Goal: Task Accomplishment & Management: Use online tool/utility

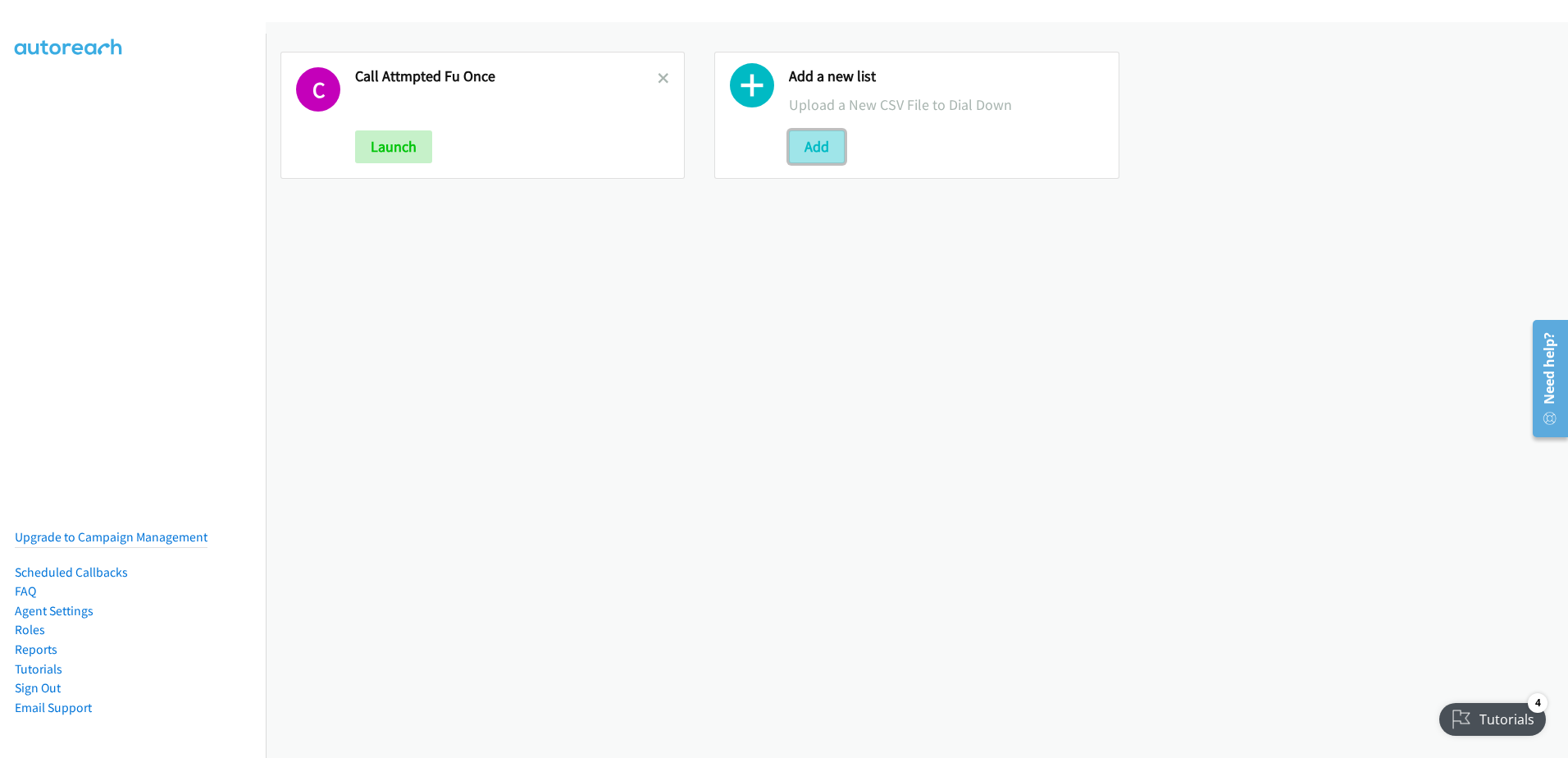
click at [834, 138] on button "Add" at bounding box center [817, 146] width 56 height 33
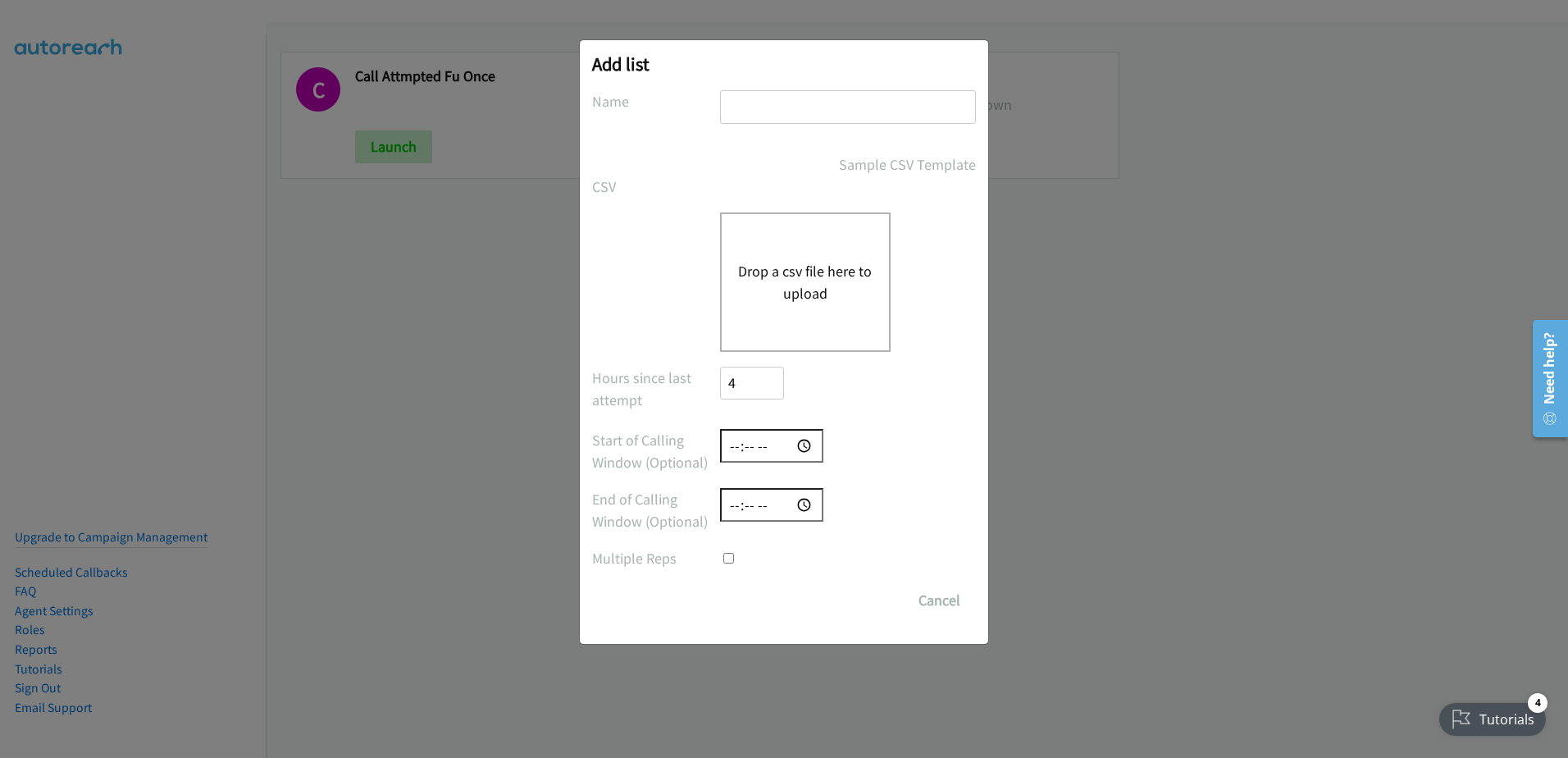
click at [768, 114] on input "text" at bounding box center [848, 107] width 256 height 34
type input "call attempted"
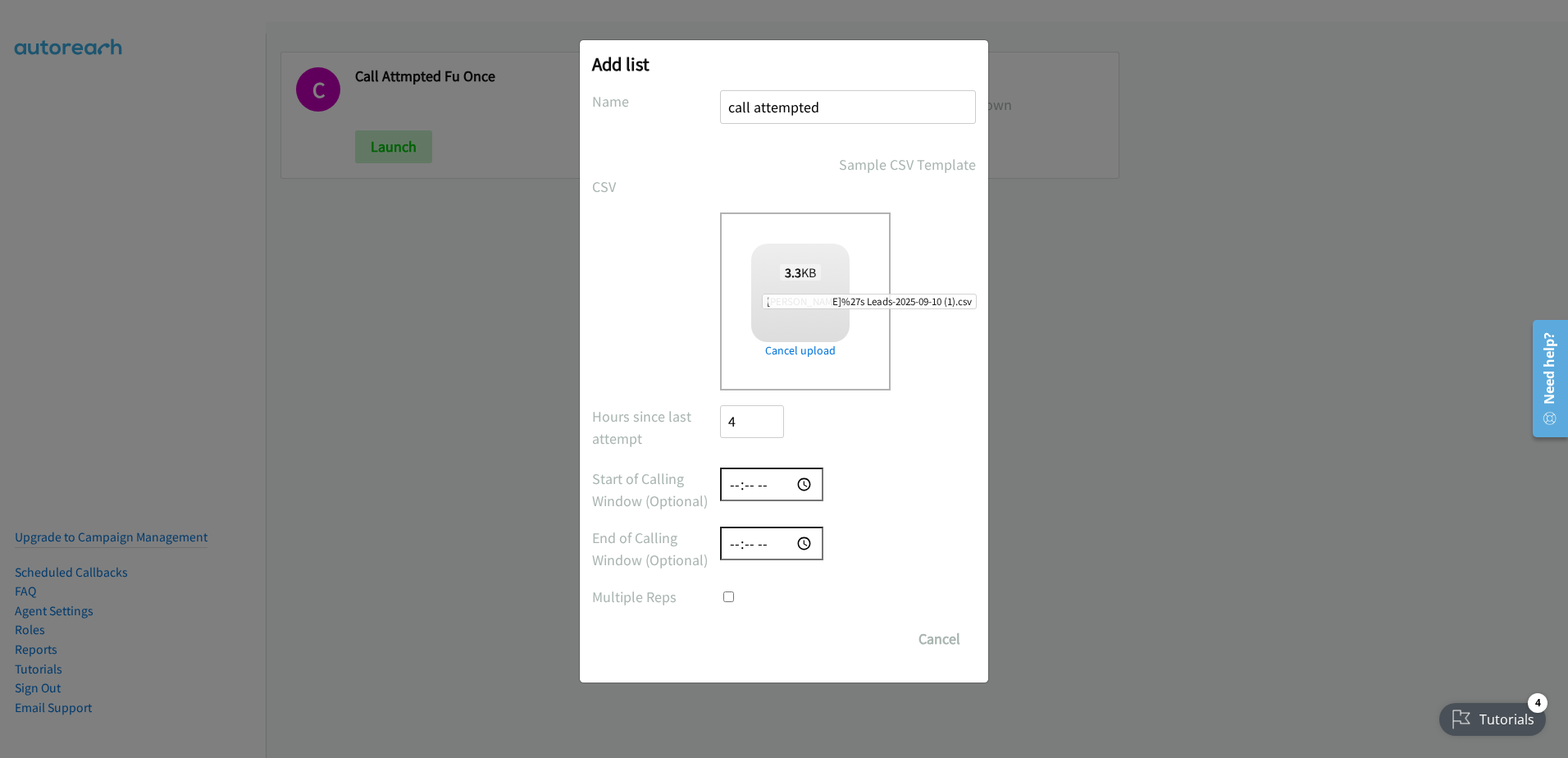
checkbox input "true"
click at [768, 646] on input "Save List" at bounding box center [763, 638] width 86 height 33
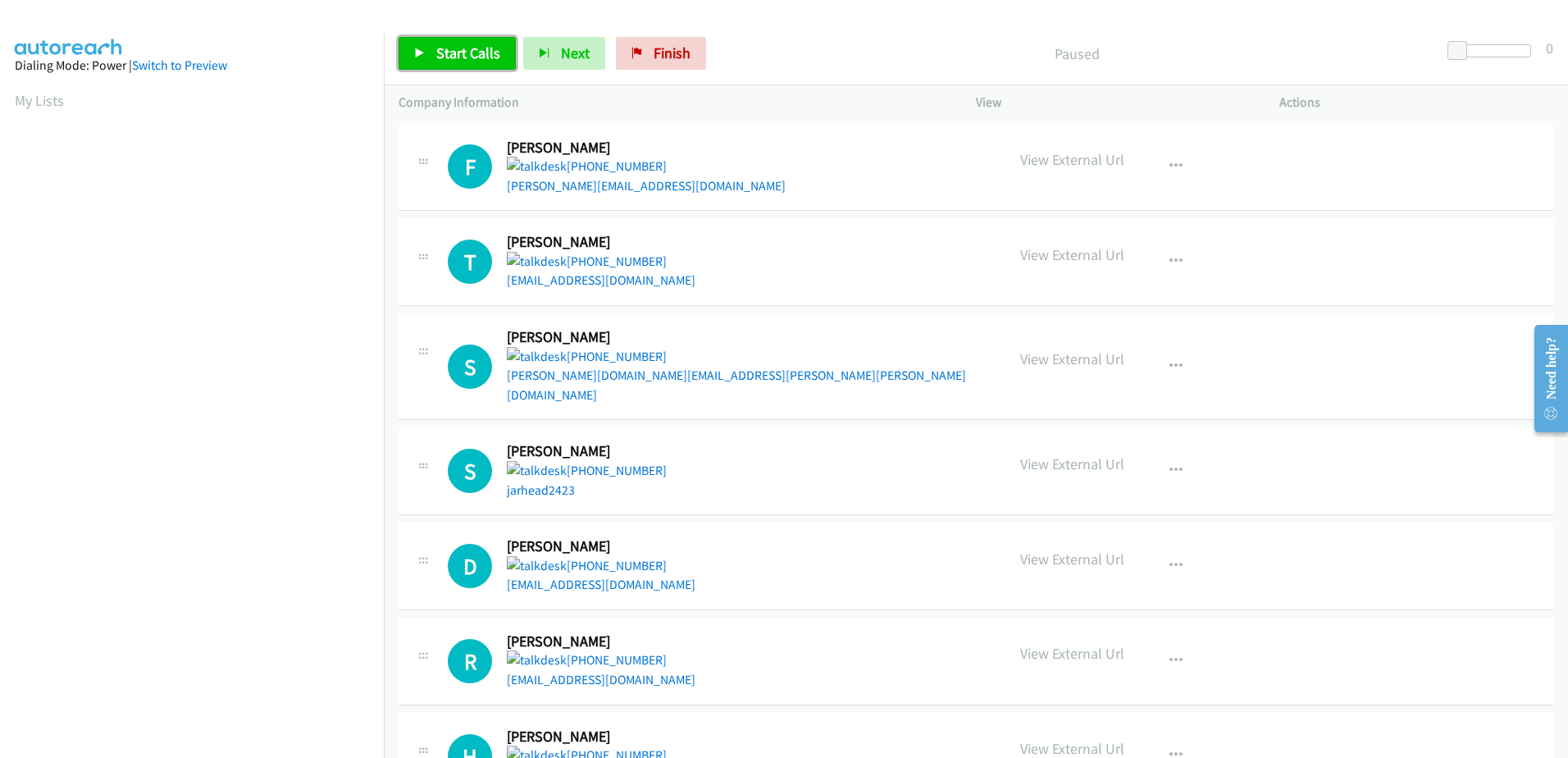
click at [473, 51] on span "Start Calls" at bounding box center [469, 52] width 64 height 19
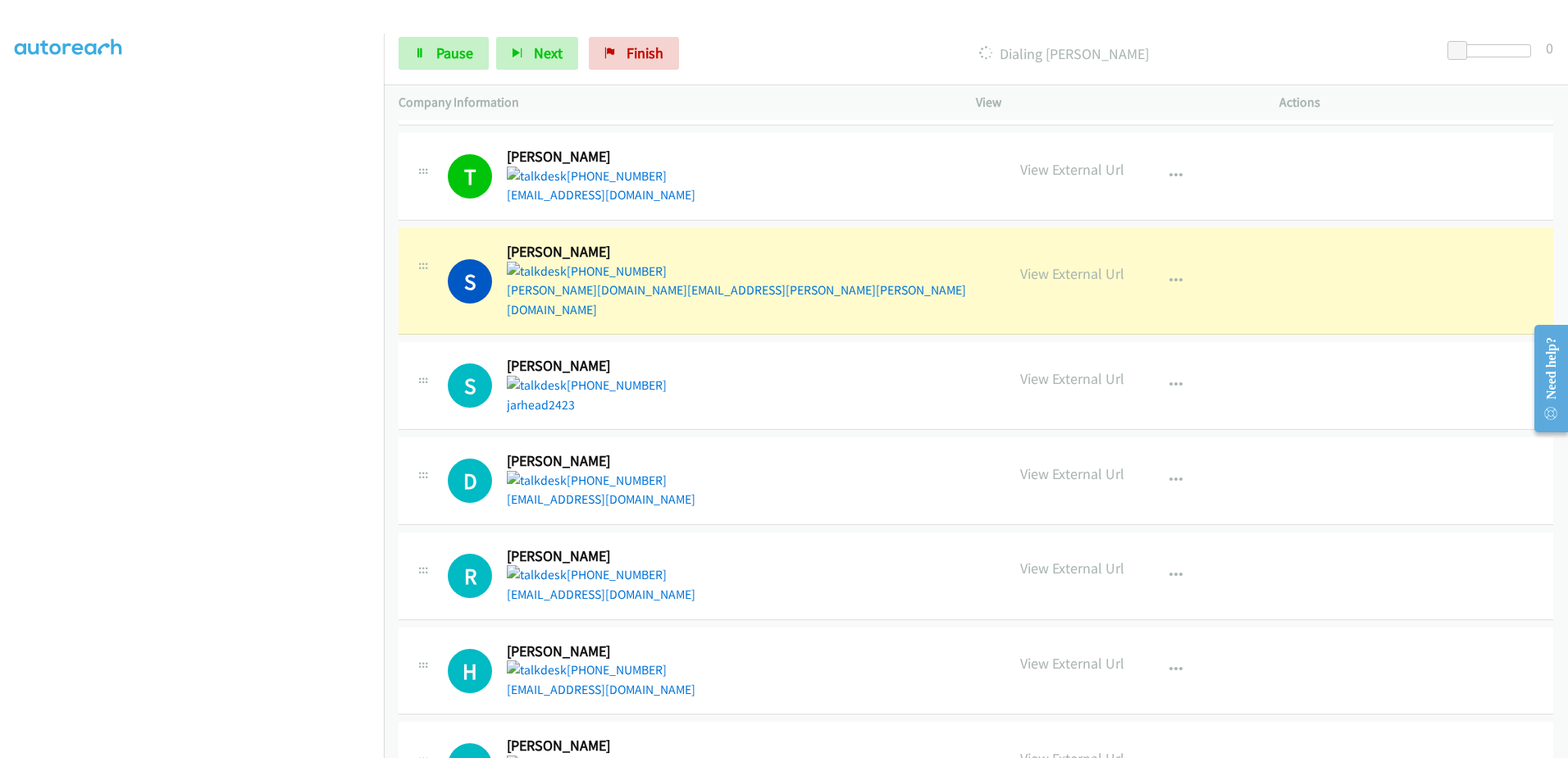
scroll to position [164, 0]
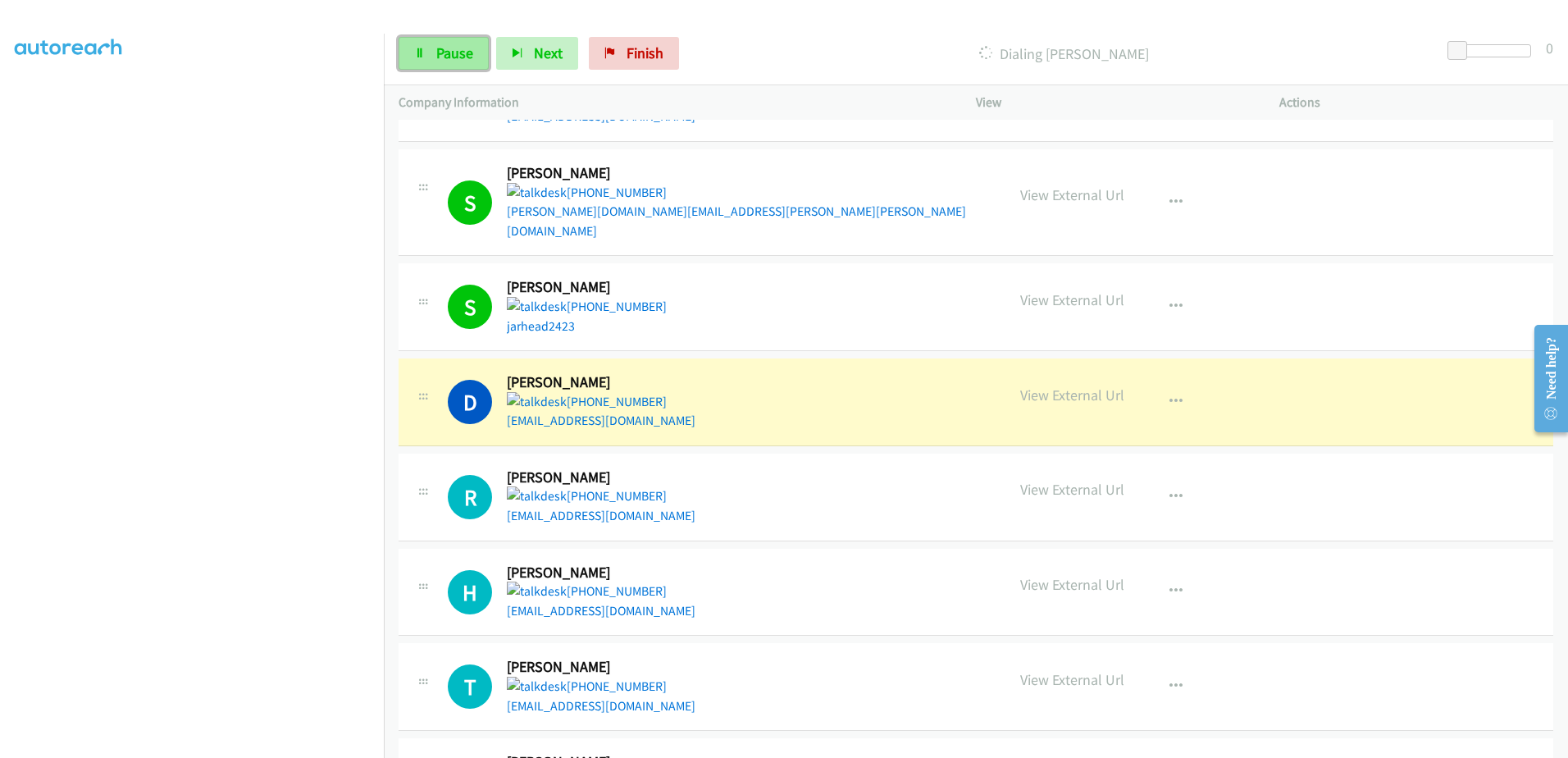
click at [468, 46] on span "Pause" at bounding box center [455, 52] width 37 height 19
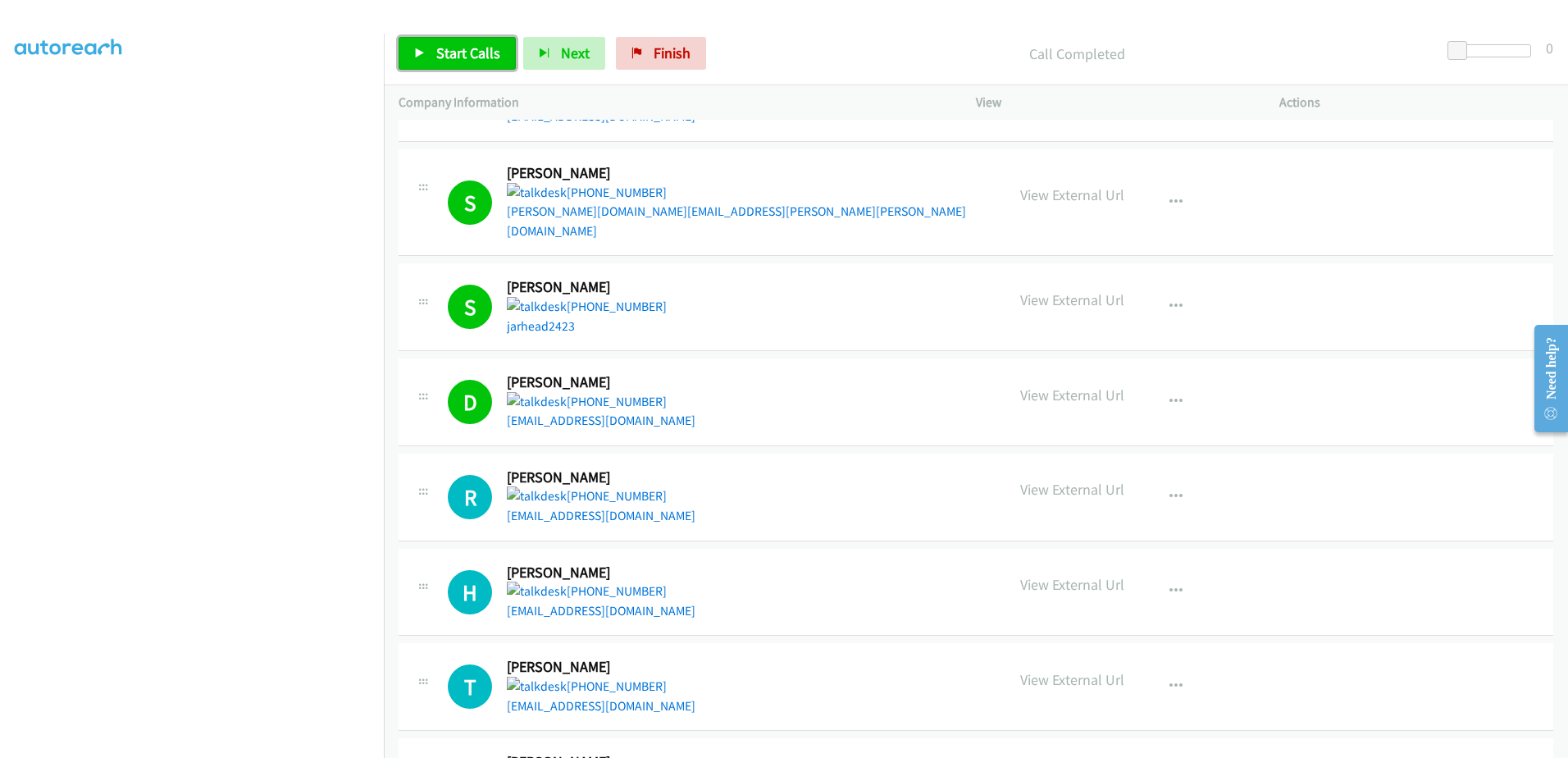
click at [431, 59] on link "Start Calls" at bounding box center [457, 53] width 117 height 33
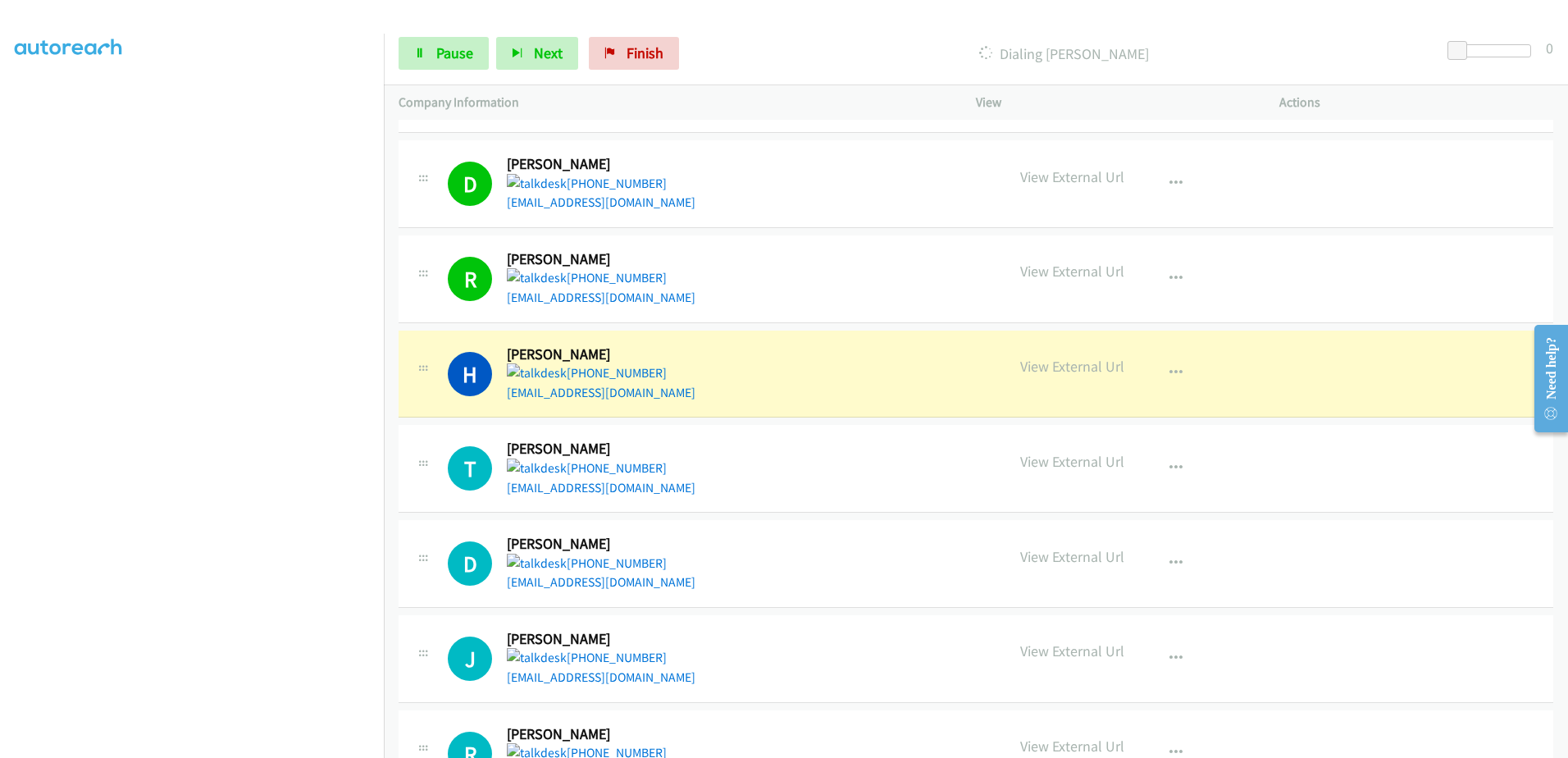
scroll to position [492, 0]
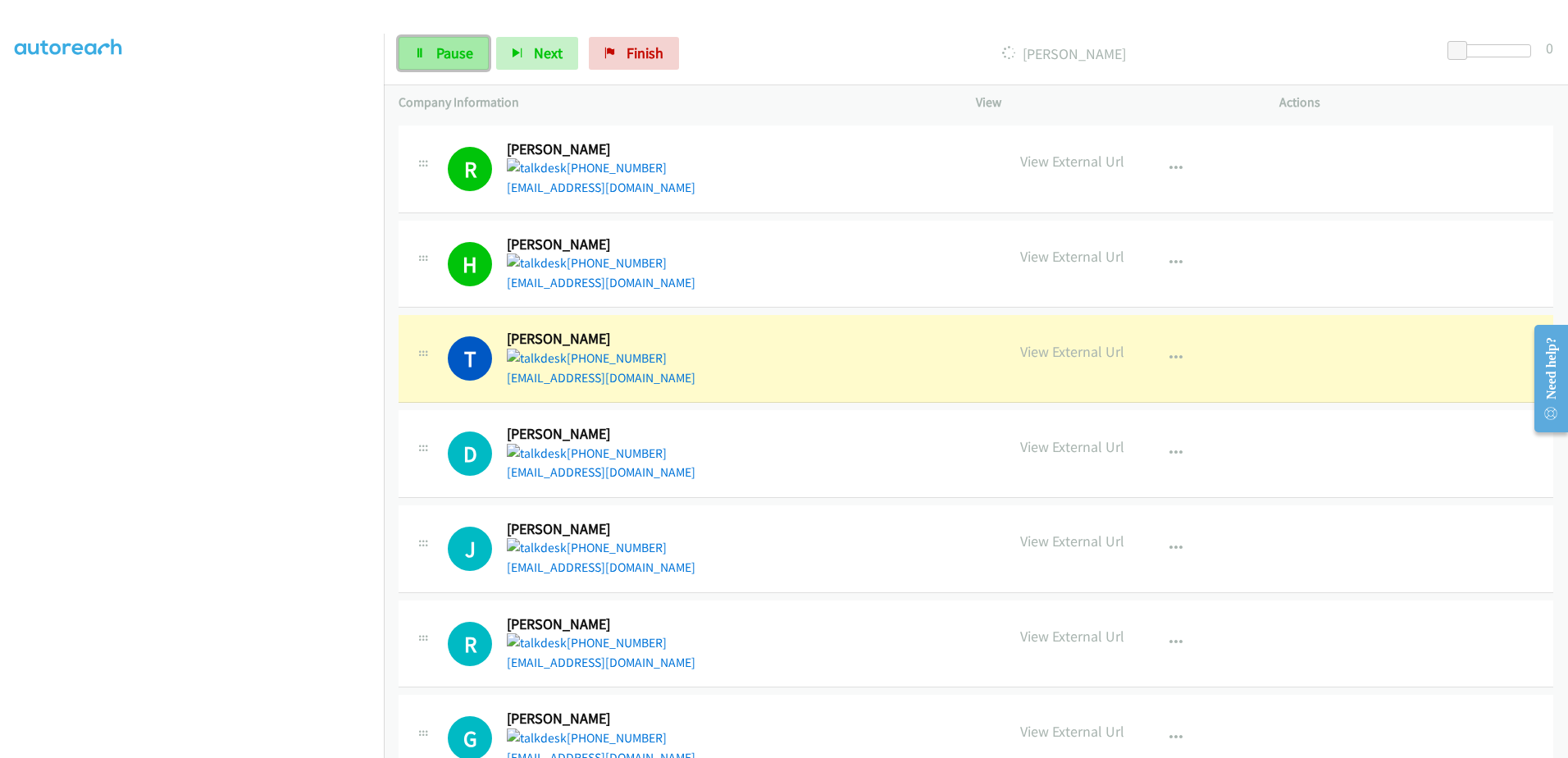
click at [416, 57] on icon at bounding box center [420, 54] width 12 height 12
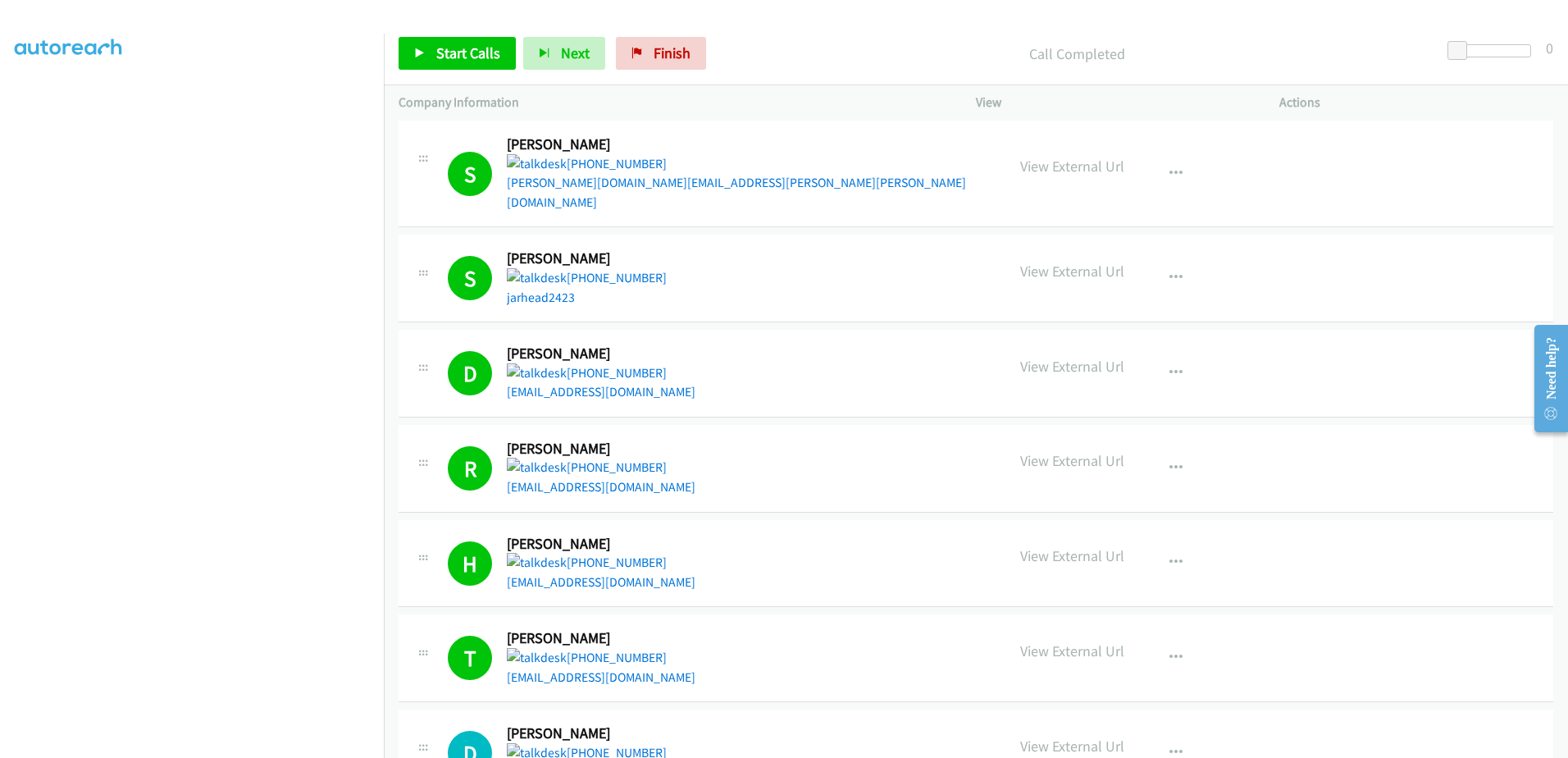
scroll to position [164, 0]
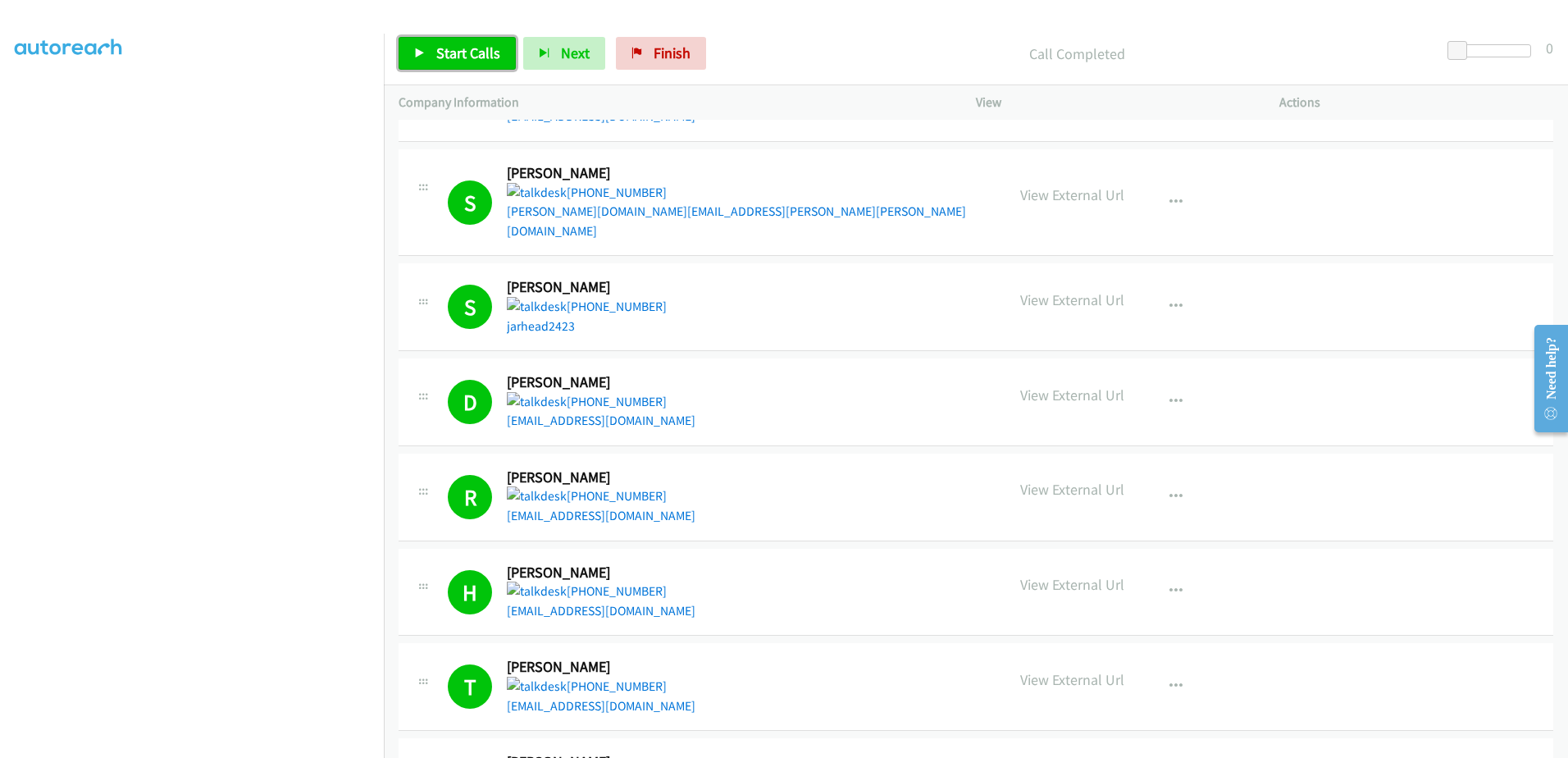
click at [465, 57] on span "Start Calls" at bounding box center [469, 52] width 64 height 19
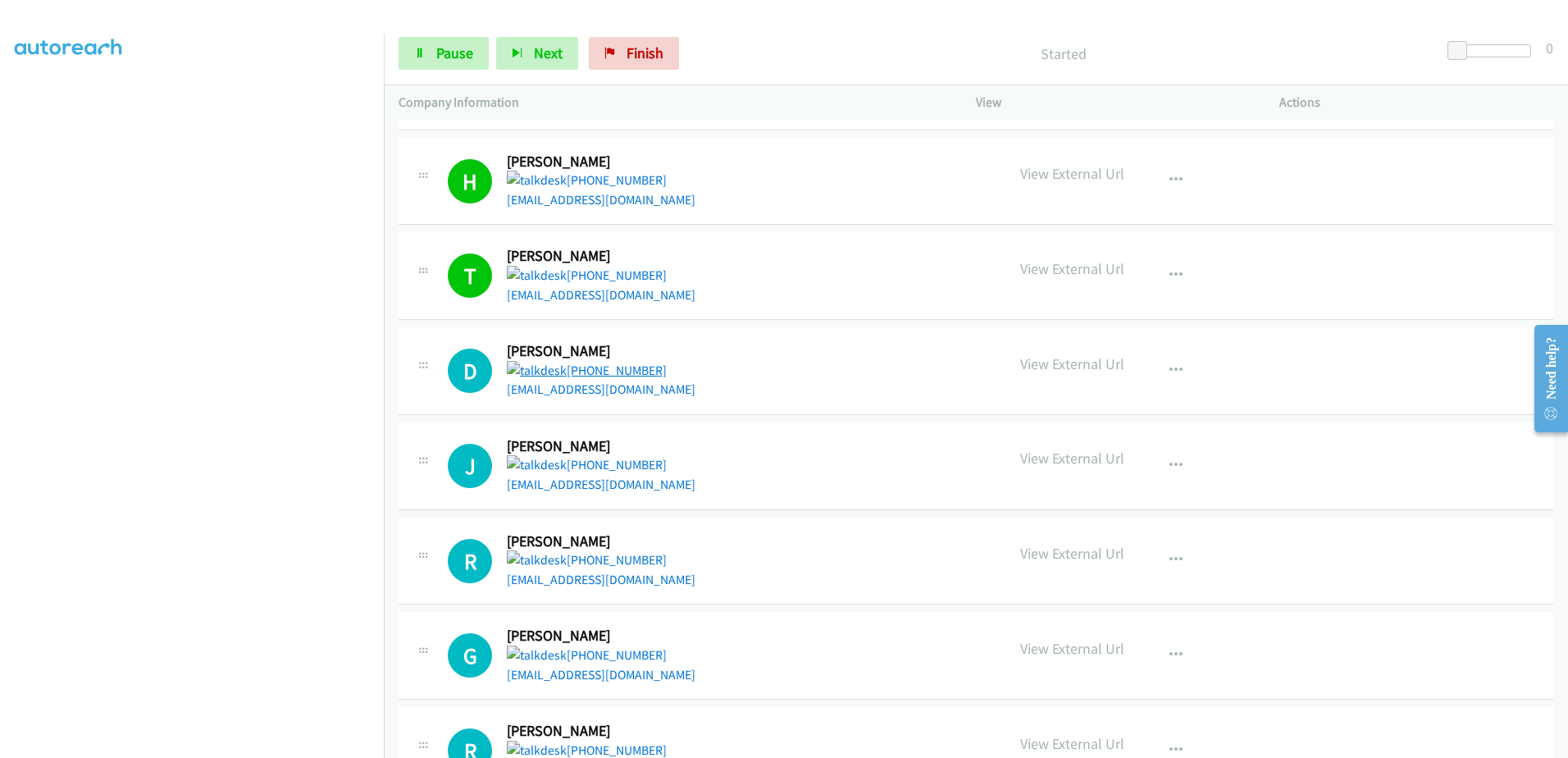
scroll to position [574, 0]
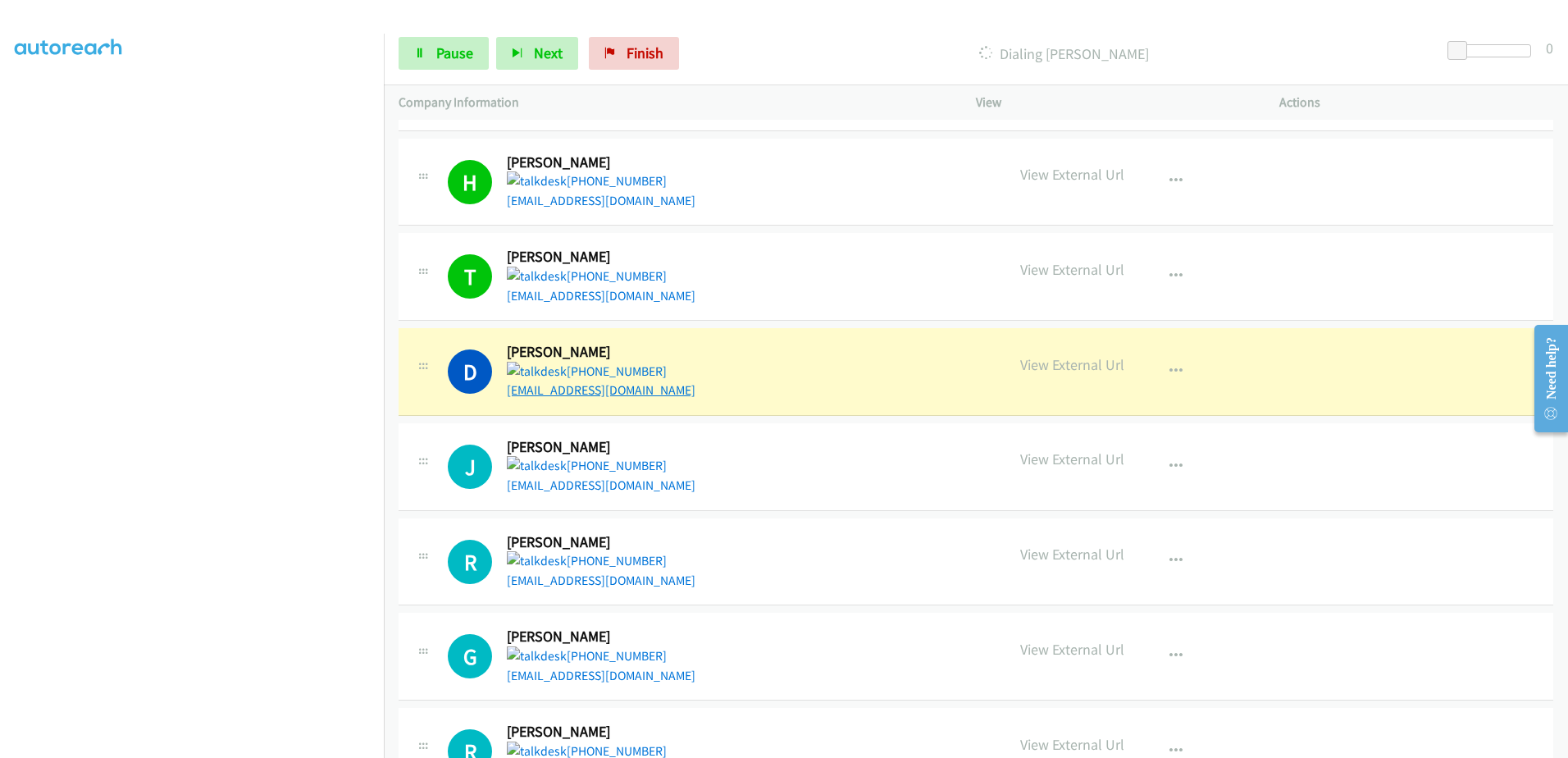
drag, startPoint x: 563, startPoint y: 381, endPoint x: 567, endPoint y: 371, distance: 10.8
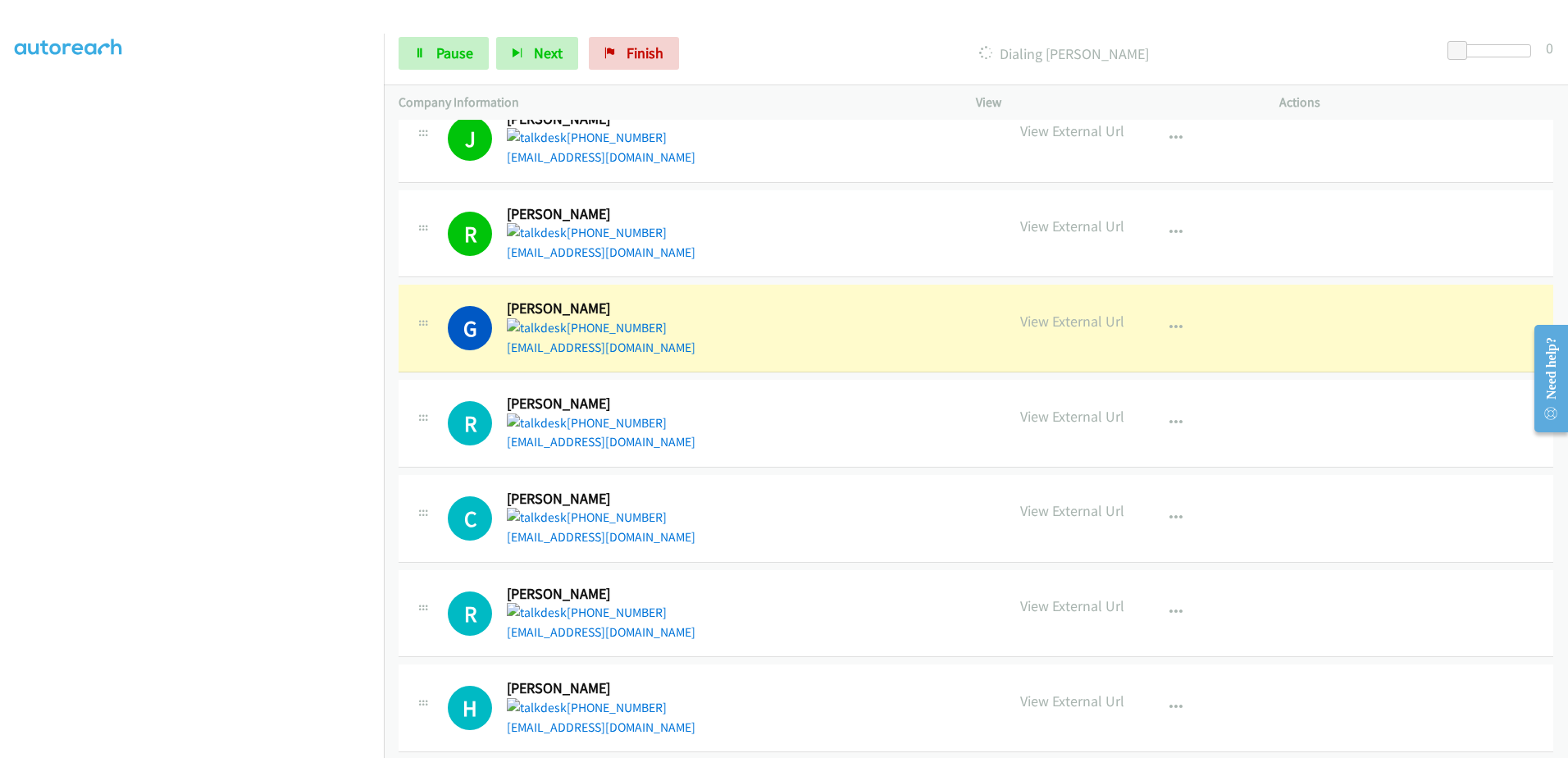
scroll to position [984, 0]
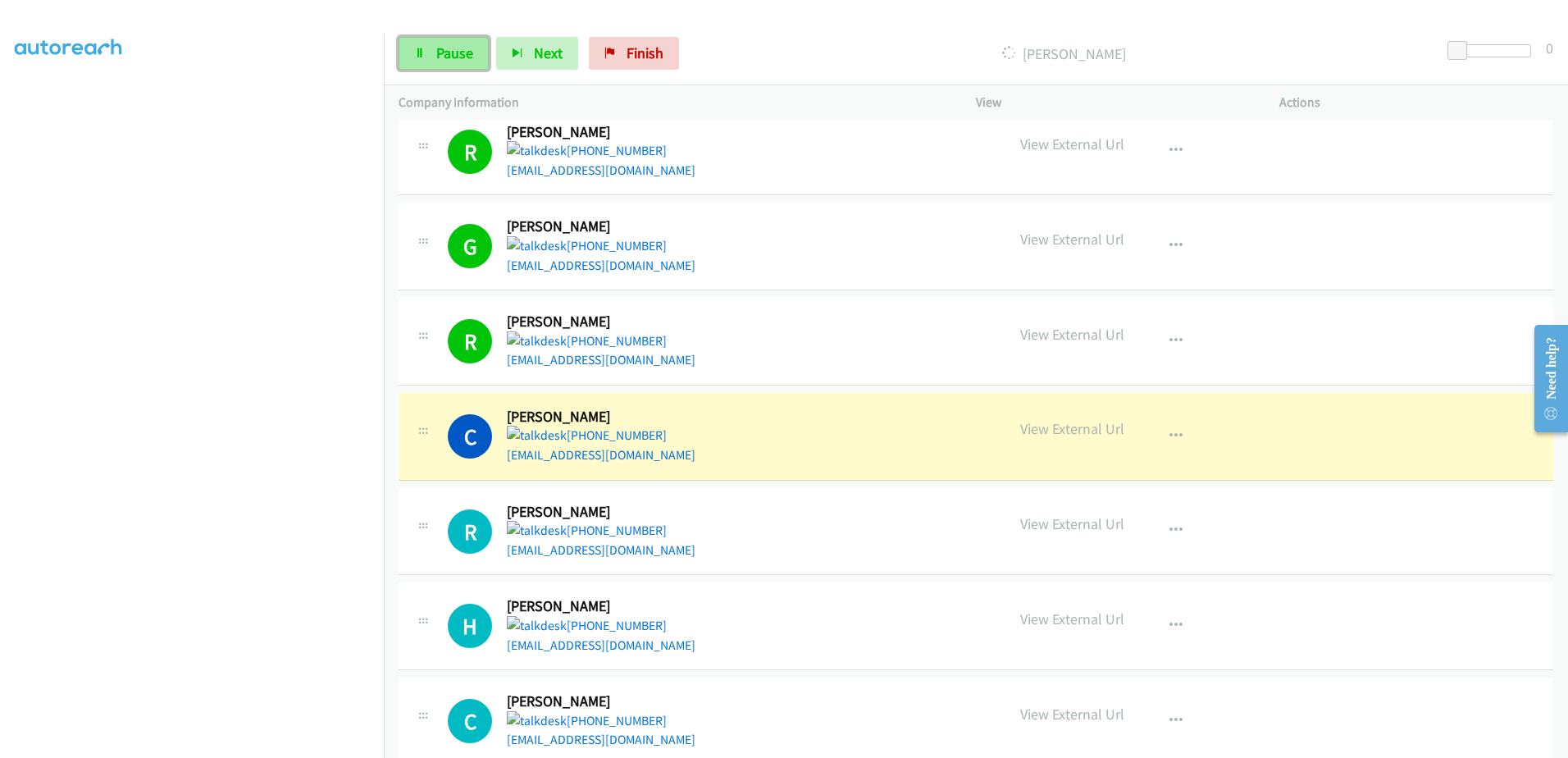
click at [458, 62] on link "Pause" at bounding box center [443, 53] width 90 height 33
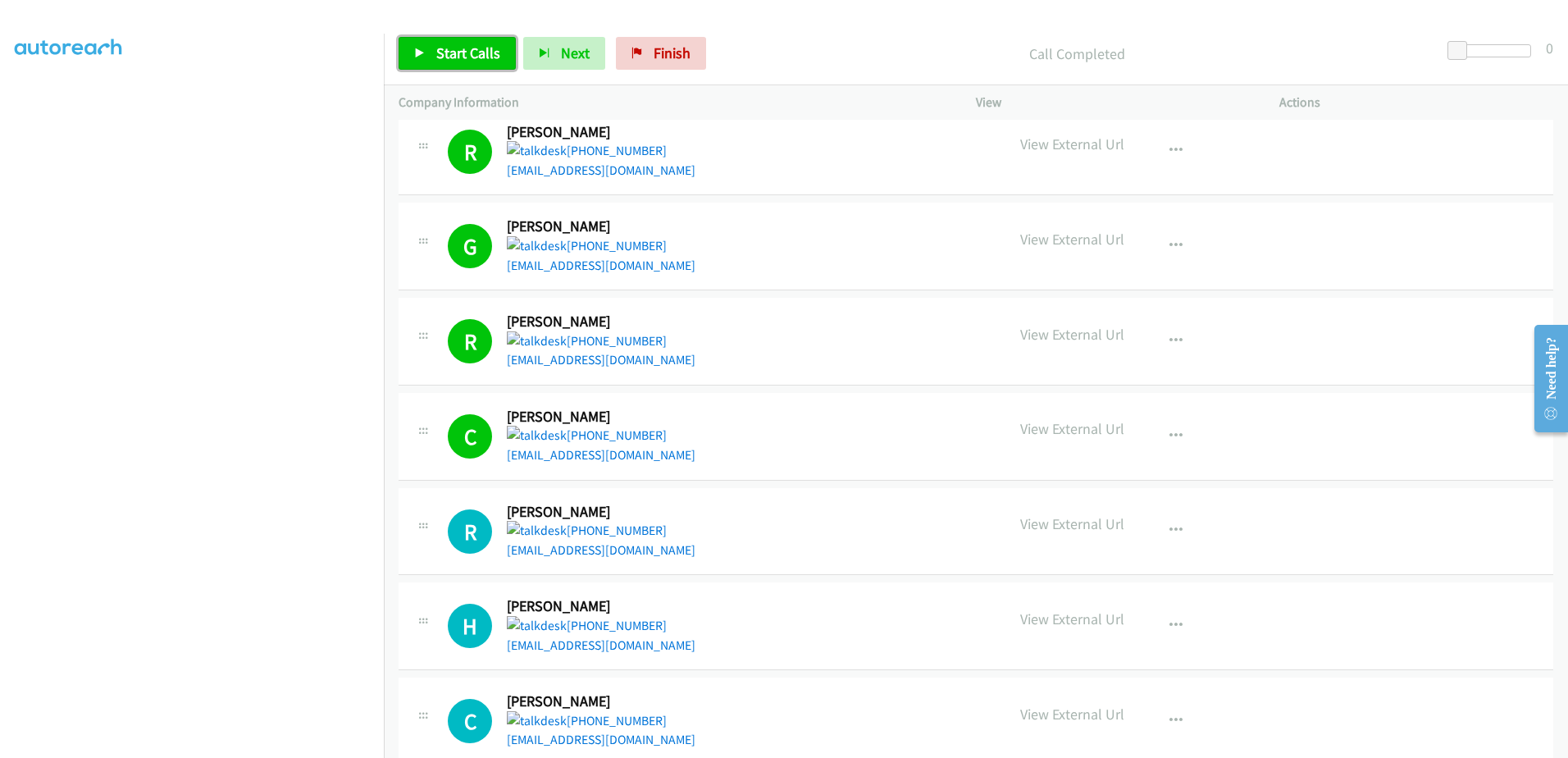
click at [448, 65] on link "Start Calls" at bounding box center [457, 53] width 117 height 33
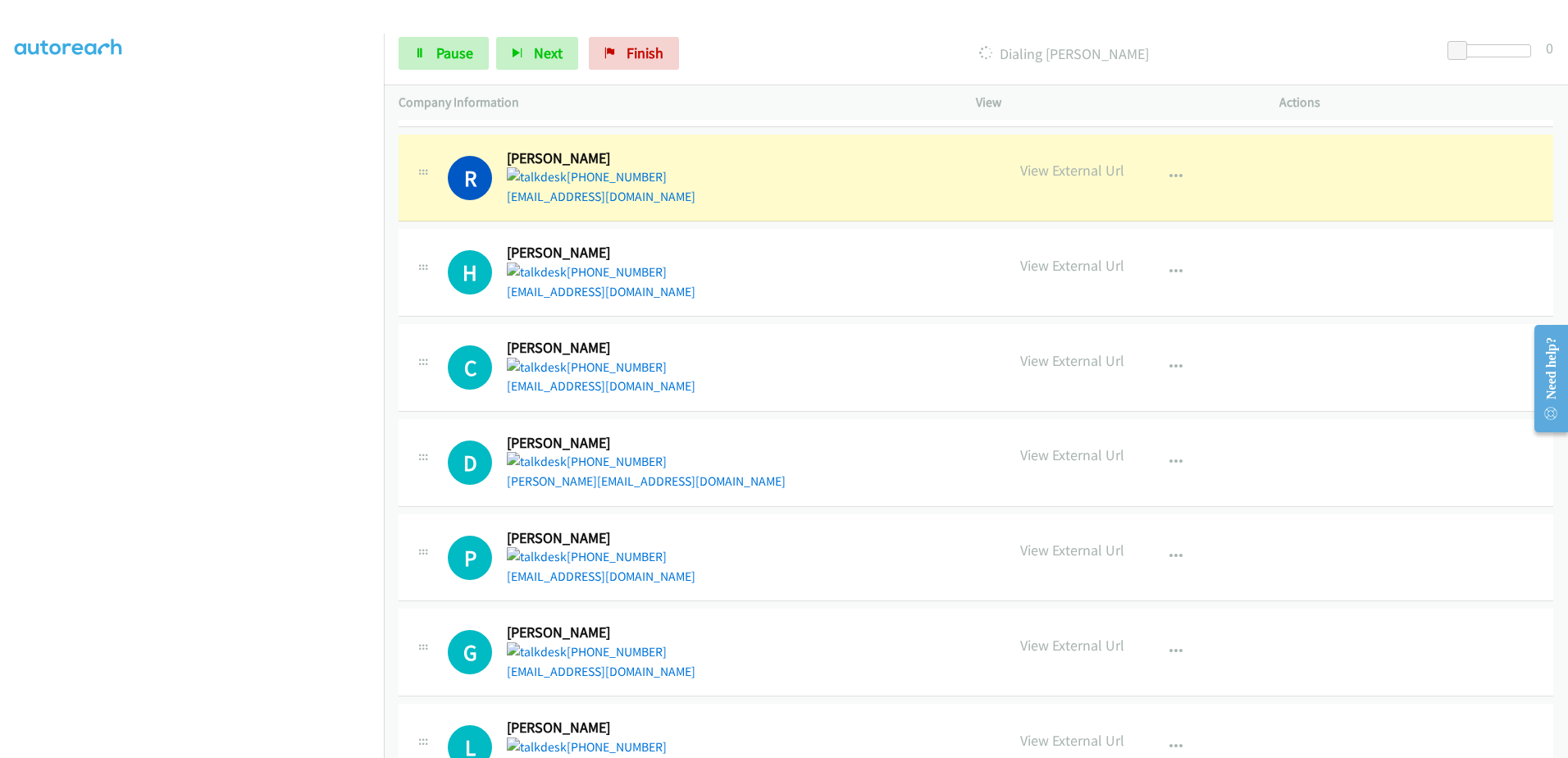
scroll to position [1394, 0]
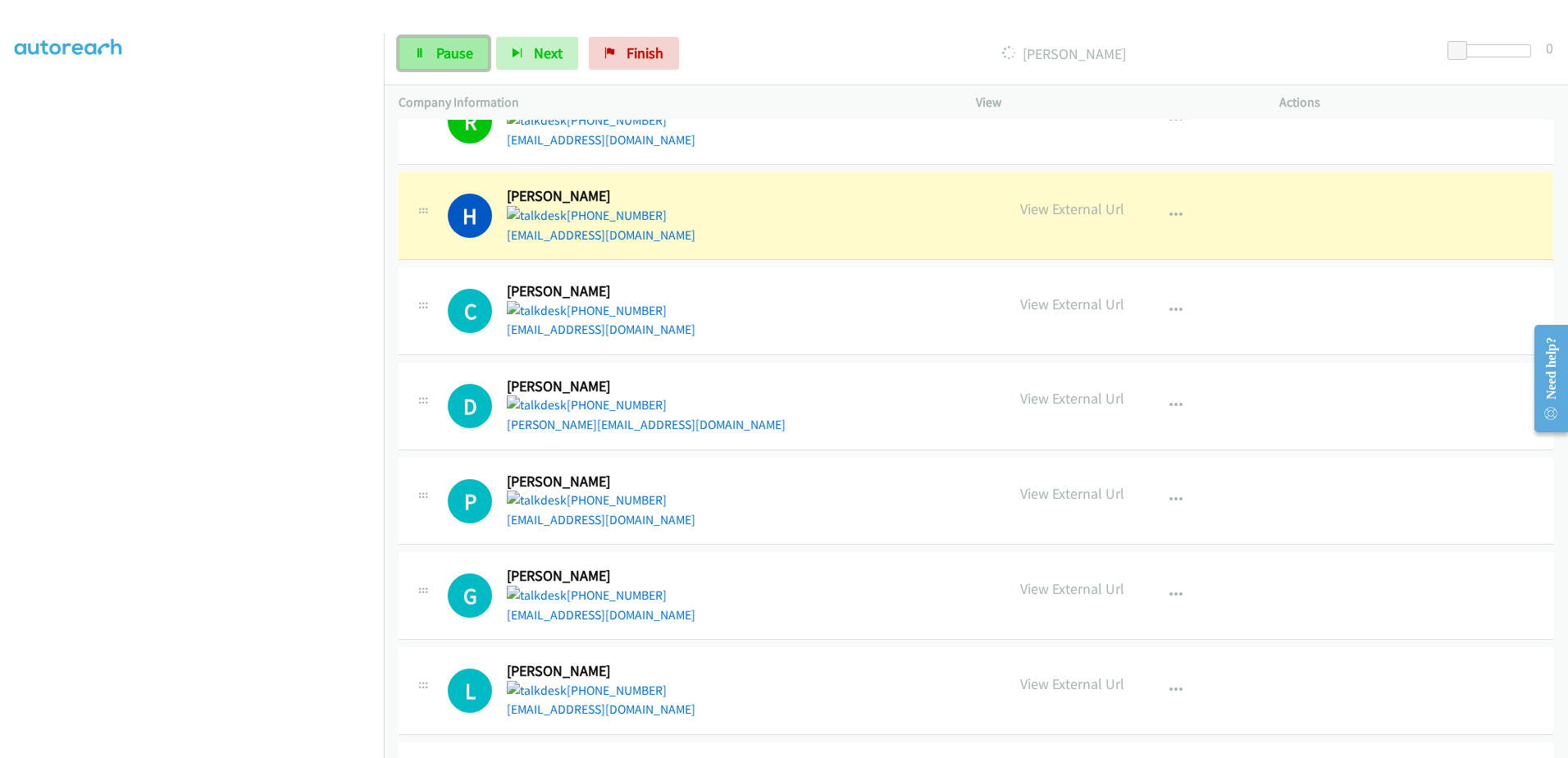
drag, startPoint x: 423, startPoint y: 50, endPoint x: 445, endPoint y: 48, distance: 22.1
click at [423, 50] on icon at bounding box center [420, 54] width 12 height 12
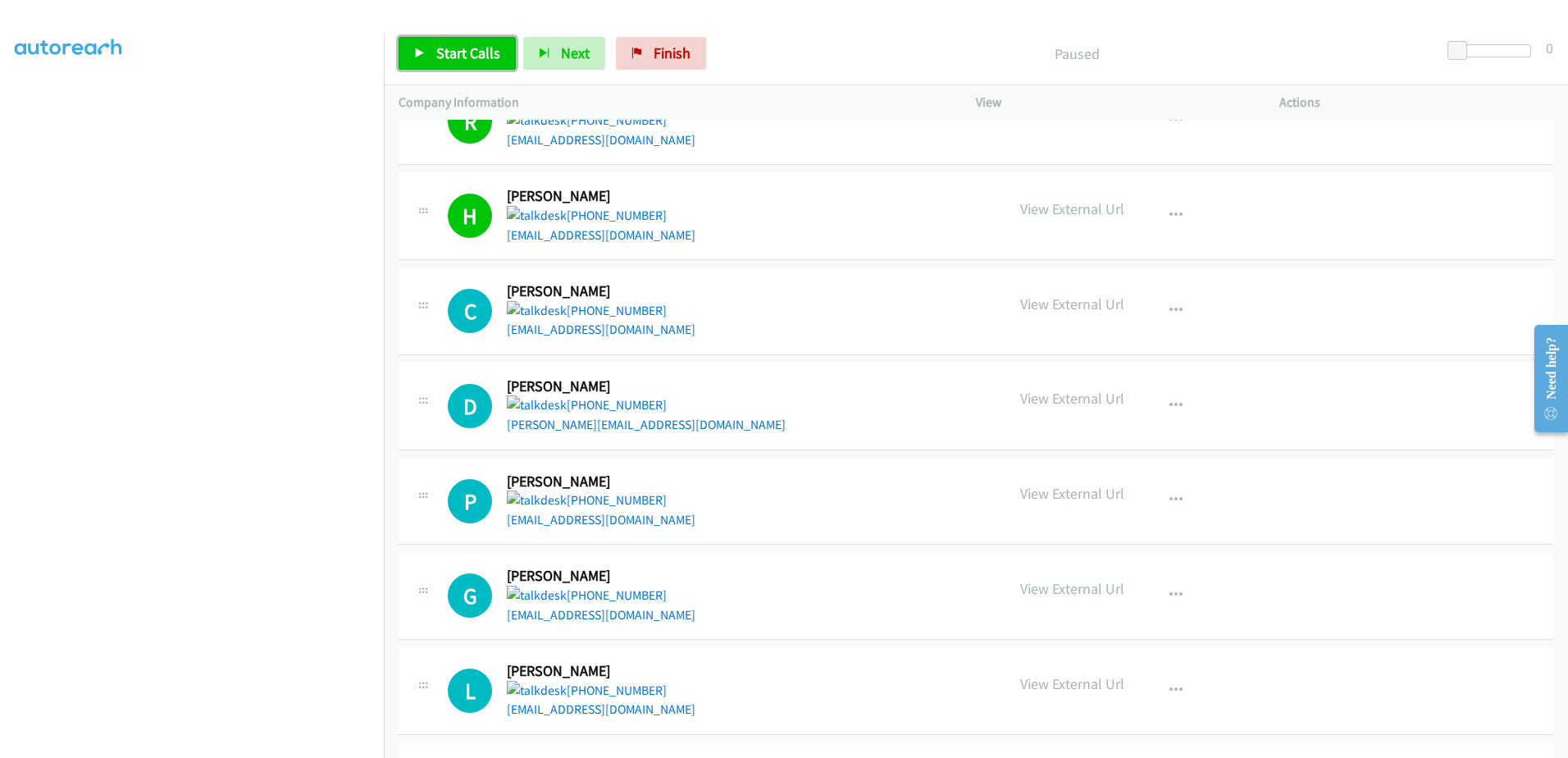
click at [469, 41] on link "Start Calls" at bounding box center [457, 53] width 117 height 33
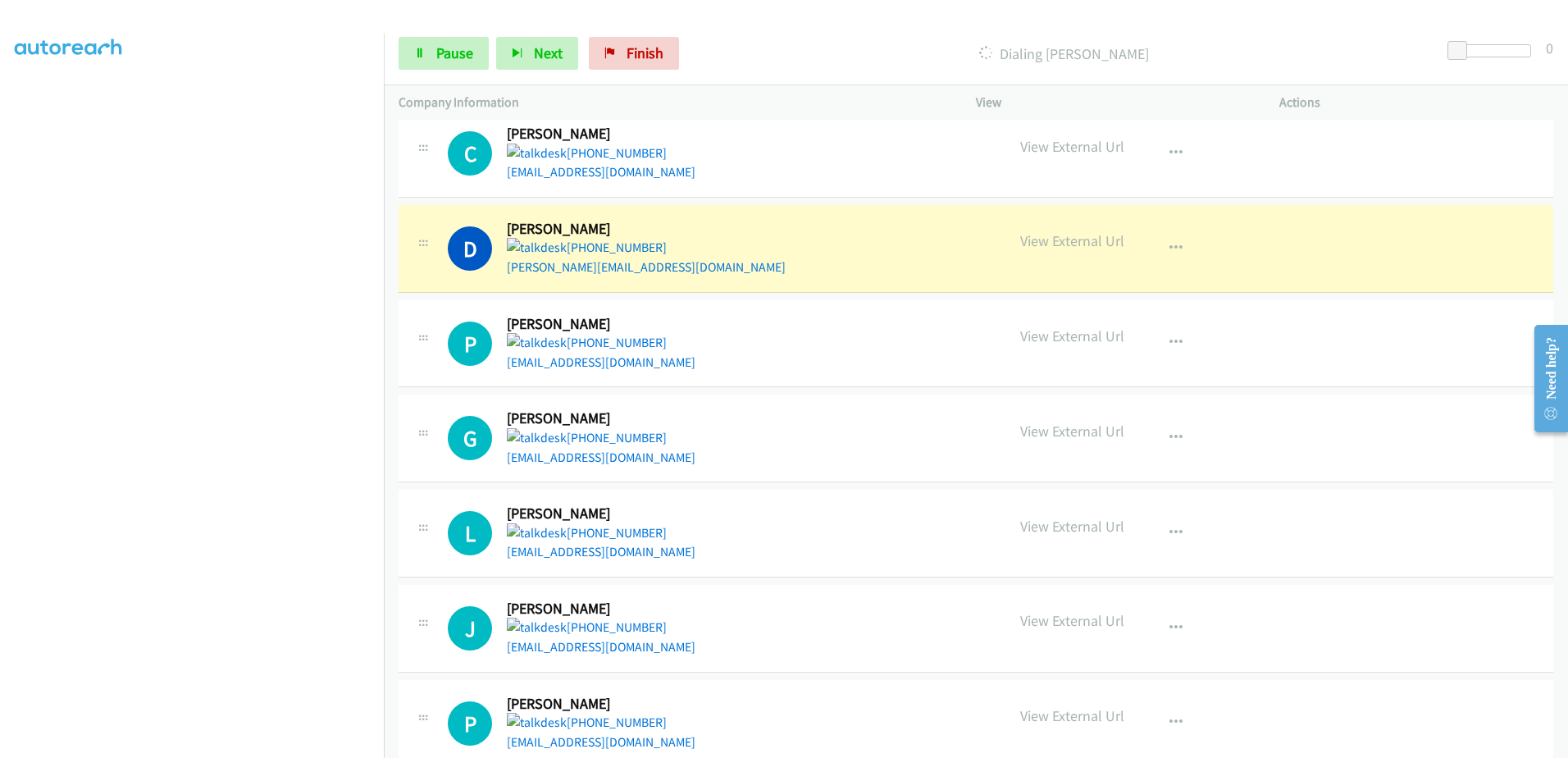
scroll to position [1558, 0]
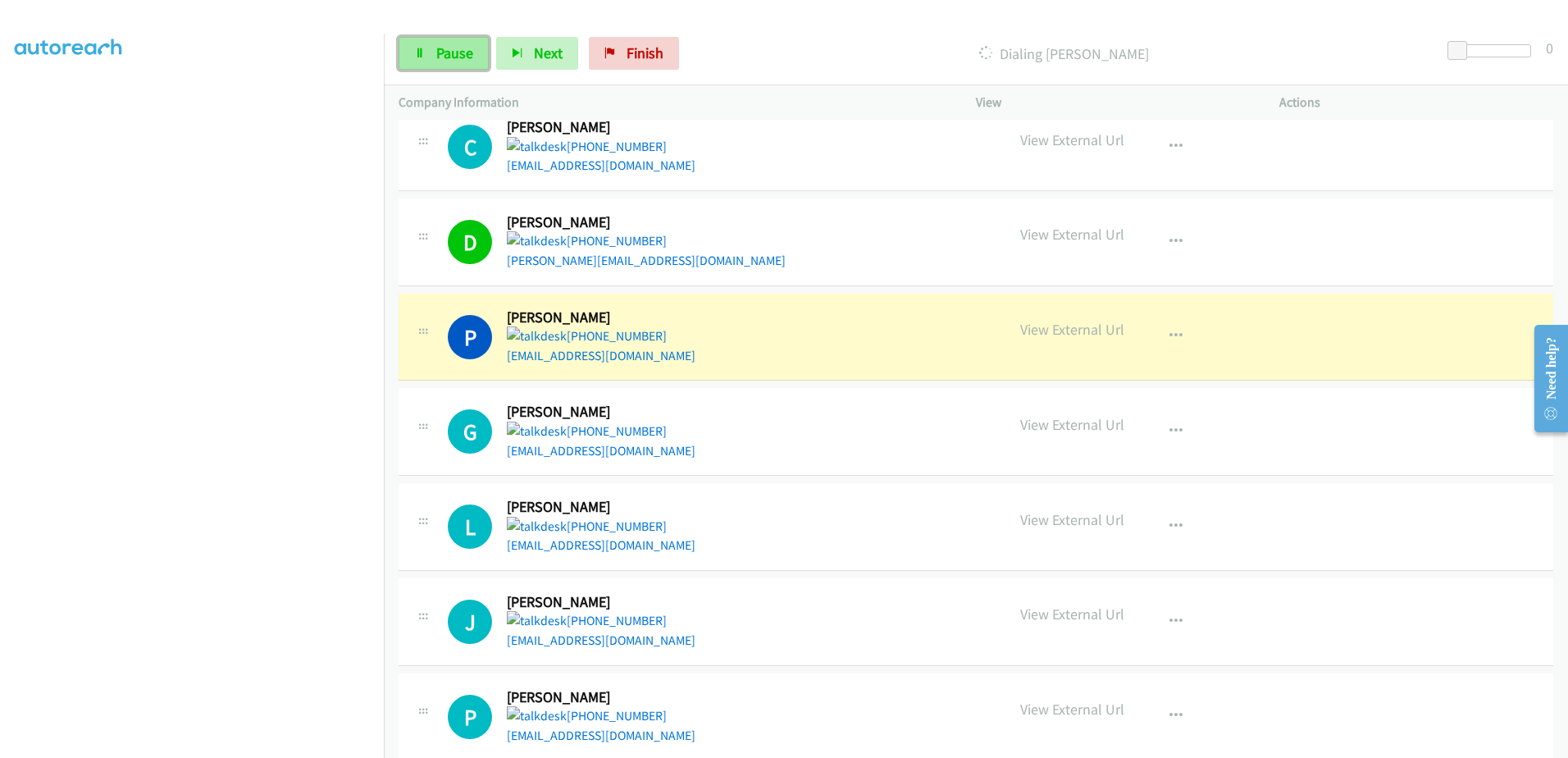
click at [429, 51] on link "Pause" at bounding box center [443, 53] width 90 height 33
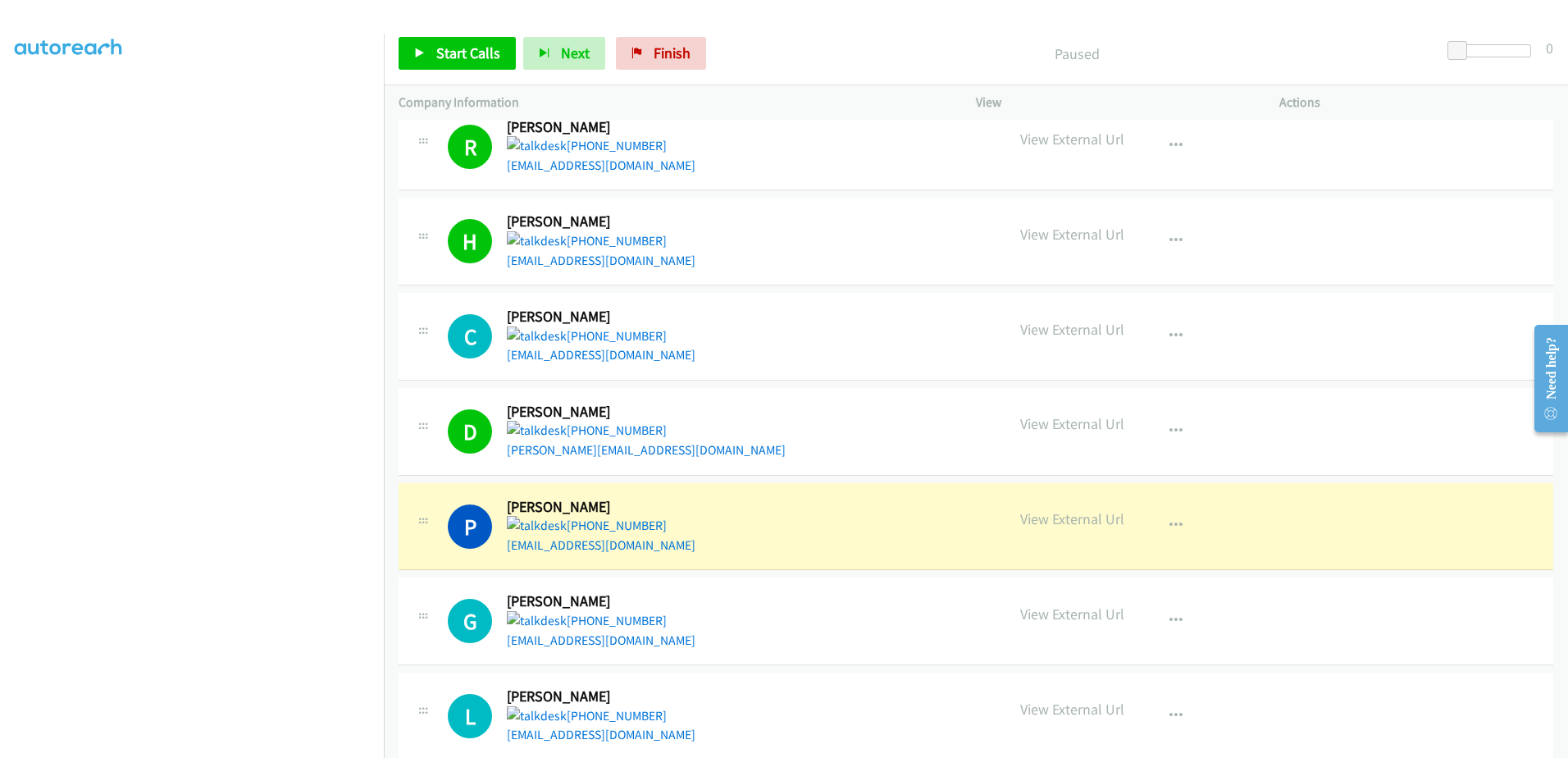
scroll to position [1394, 0]
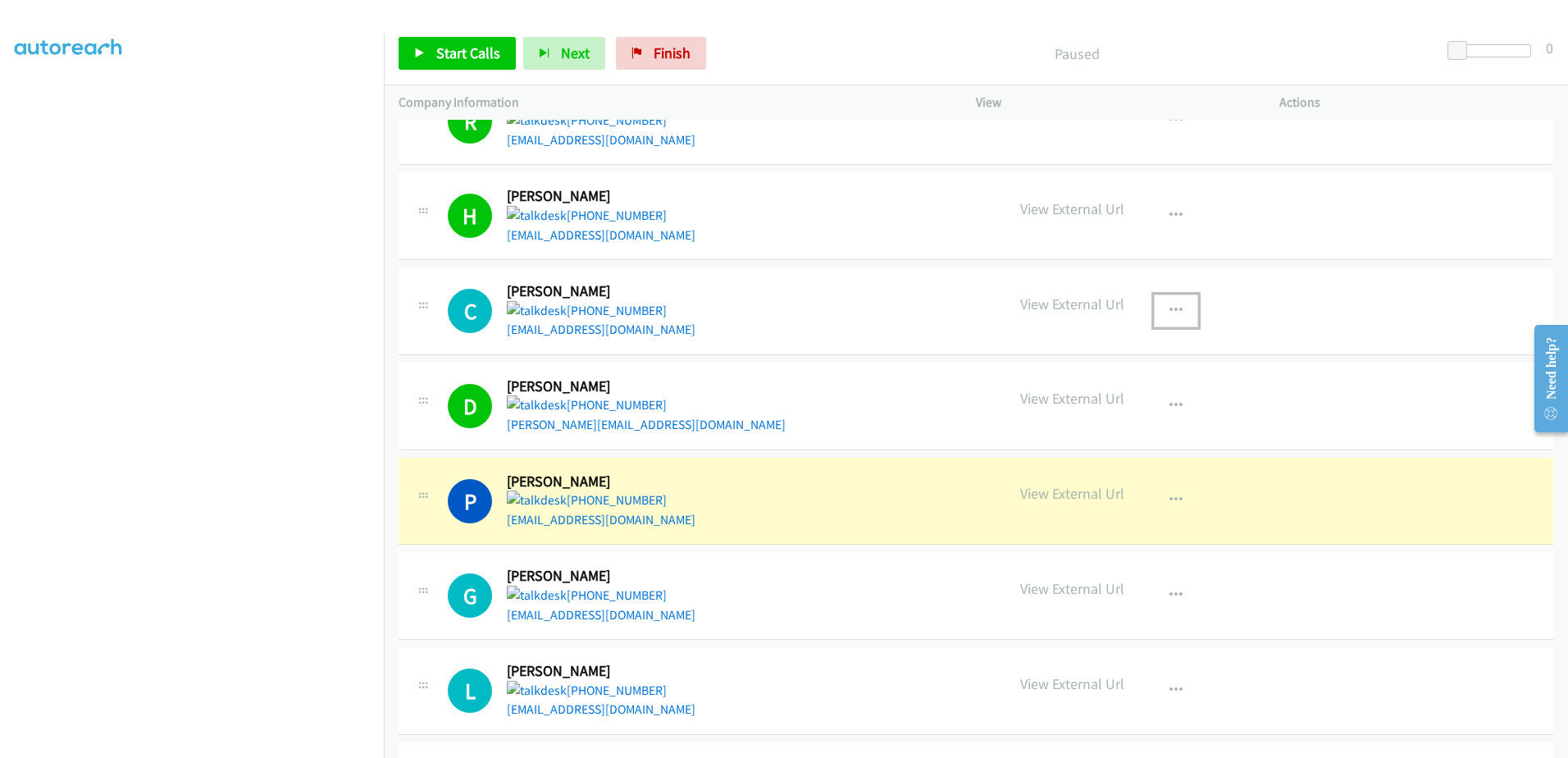
click at [1179, 295] on button "button" at bounding box center [1176, 311] width 44 height 33
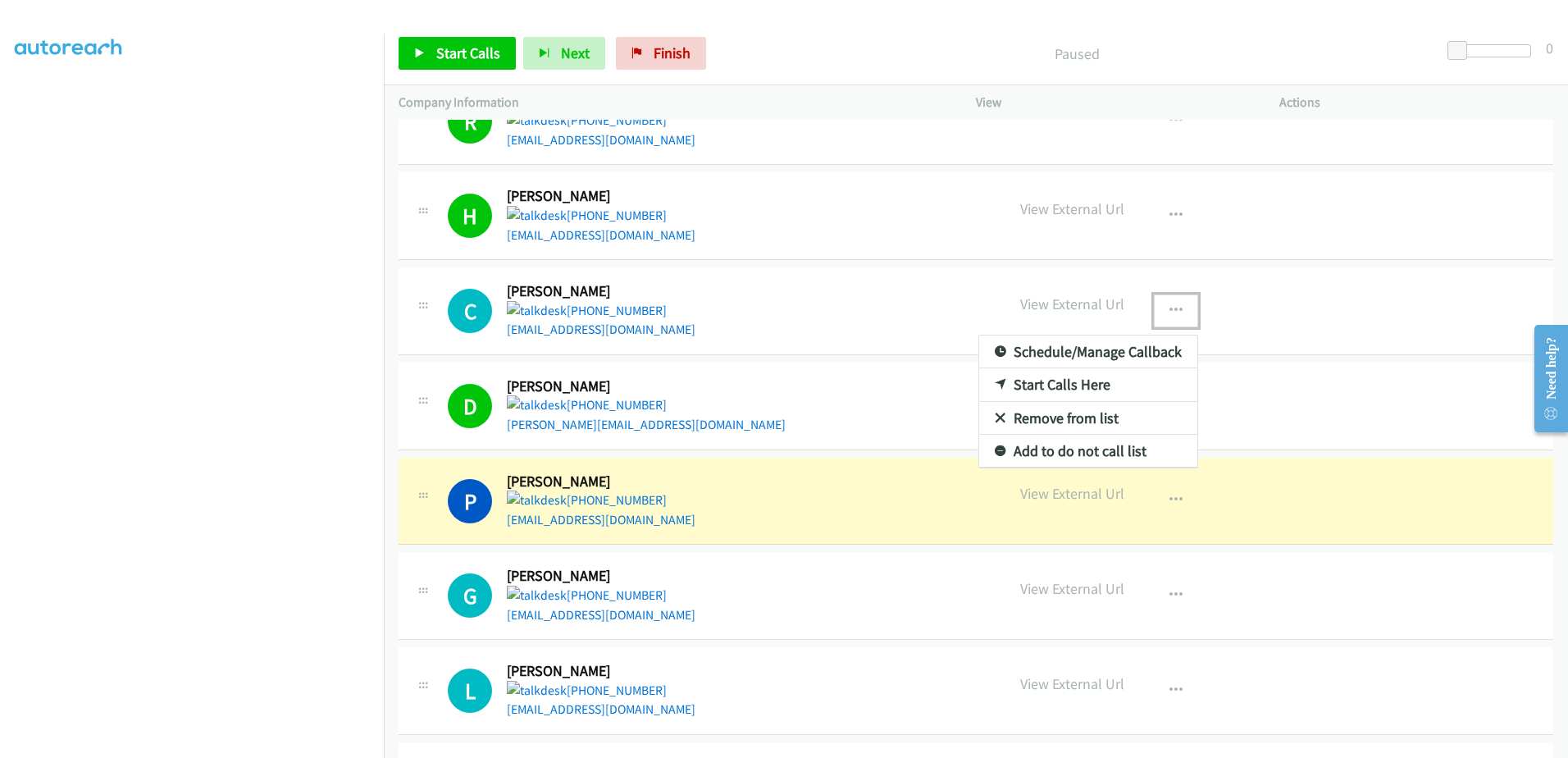
click at [1066, 402] on link "Remove from list" at bounding box center [1088, 418] width 218 height 33
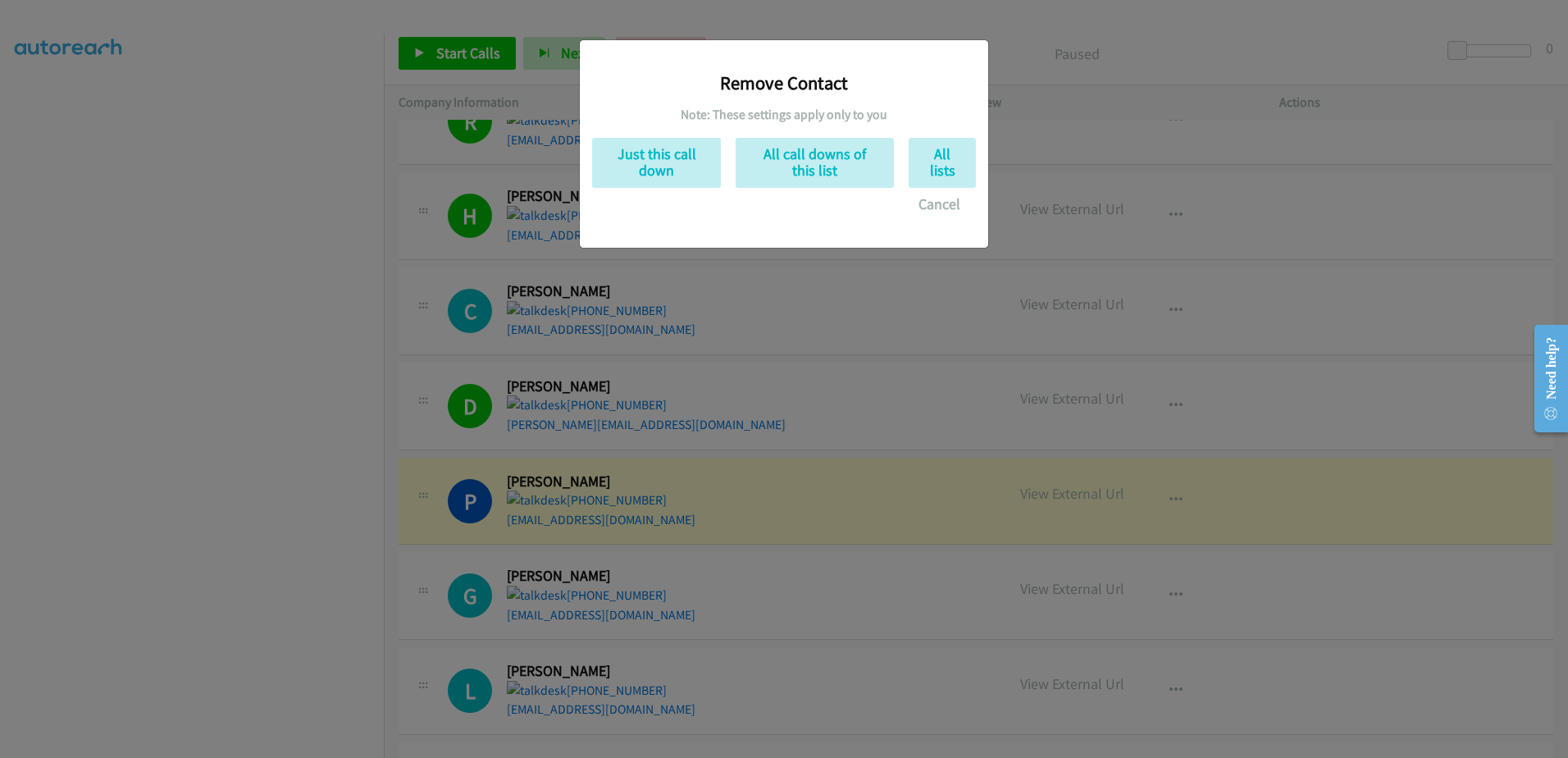
click at [649, 136] on div "Remove Contact Note: These settings apply only to you Just this call down All c…" at bounding box center [784, 136] width 384 height 168
click at [642, 148] on button "Just this call down" at bounding box center [656, 162] width 129 height 50
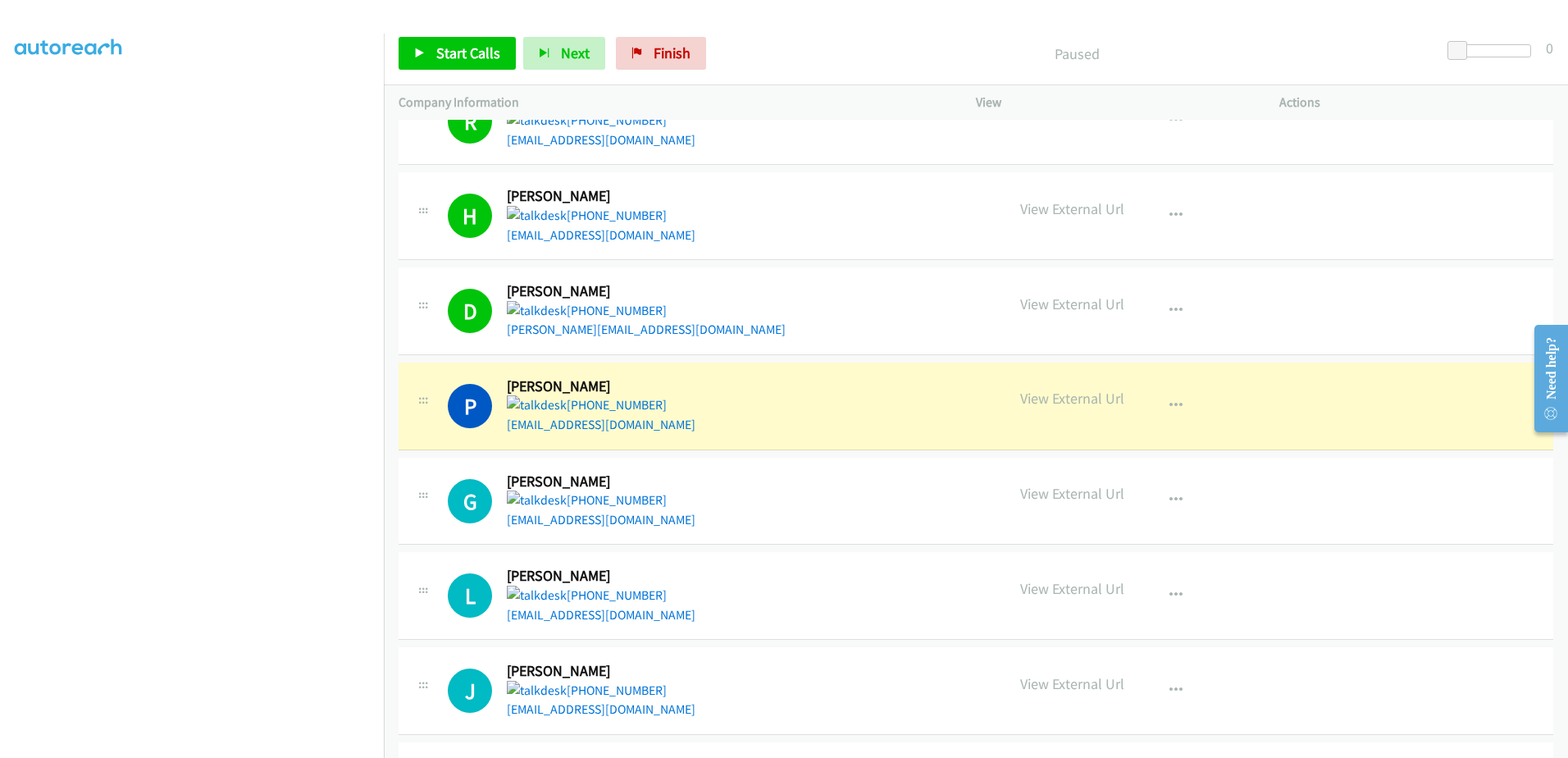
drag, startPoint x: 426, startPoint y: 21, endPoint x: 426, endPoint y: 30, distance: 9.0
click at [426, 22] on main "Start Calls Pause Next Finish Paused 0 Company Information Info Status View Act…" at bounding box center [784, 39] width 1568 height 78
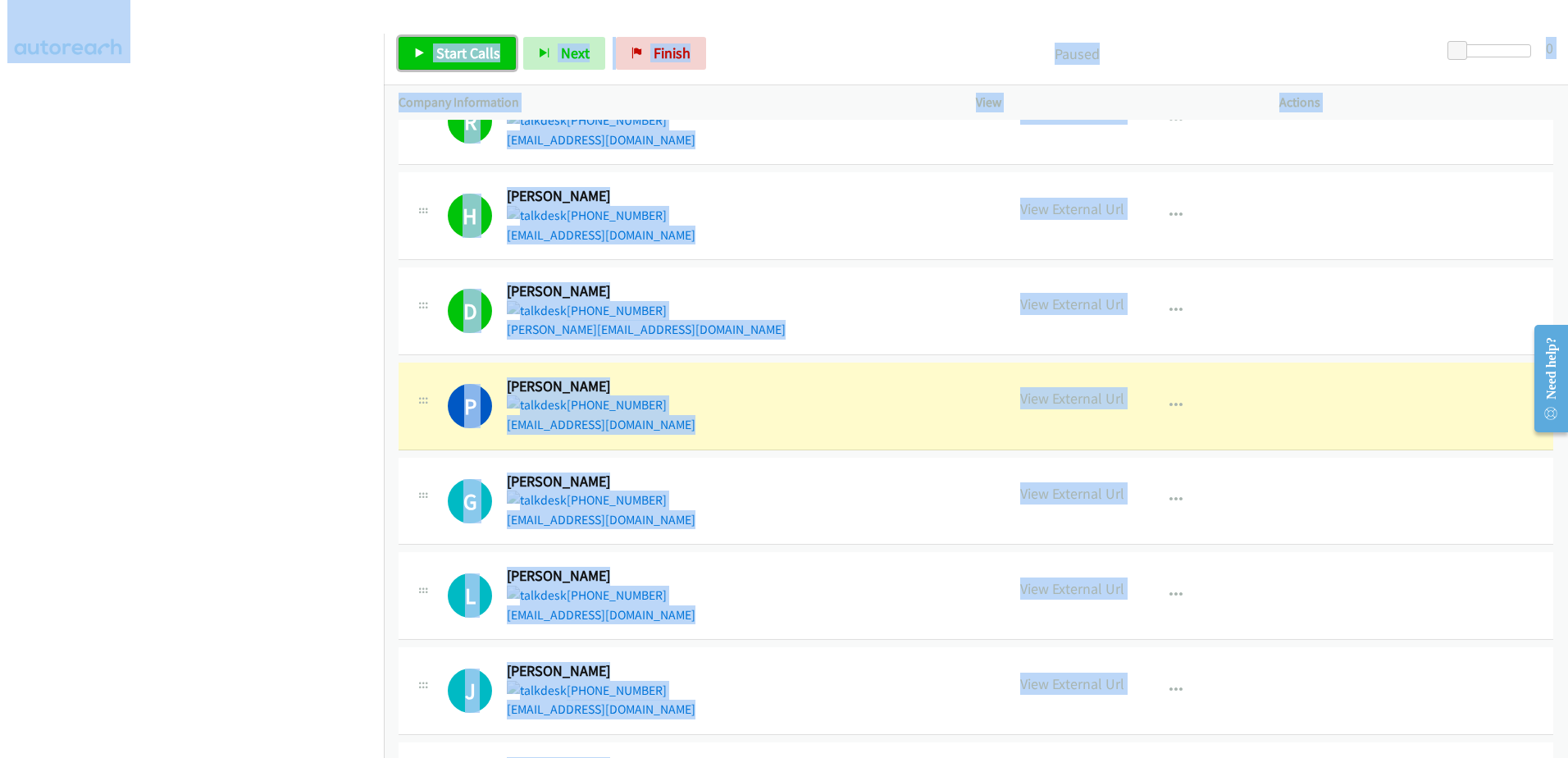
drag, startPoint x: 426, startPoint y: 30, endPoint x: 424, endPoint y: 51, distance: 21.1
click at [424, 51] on icon at bounding box center [420, 54] width 12 height 12
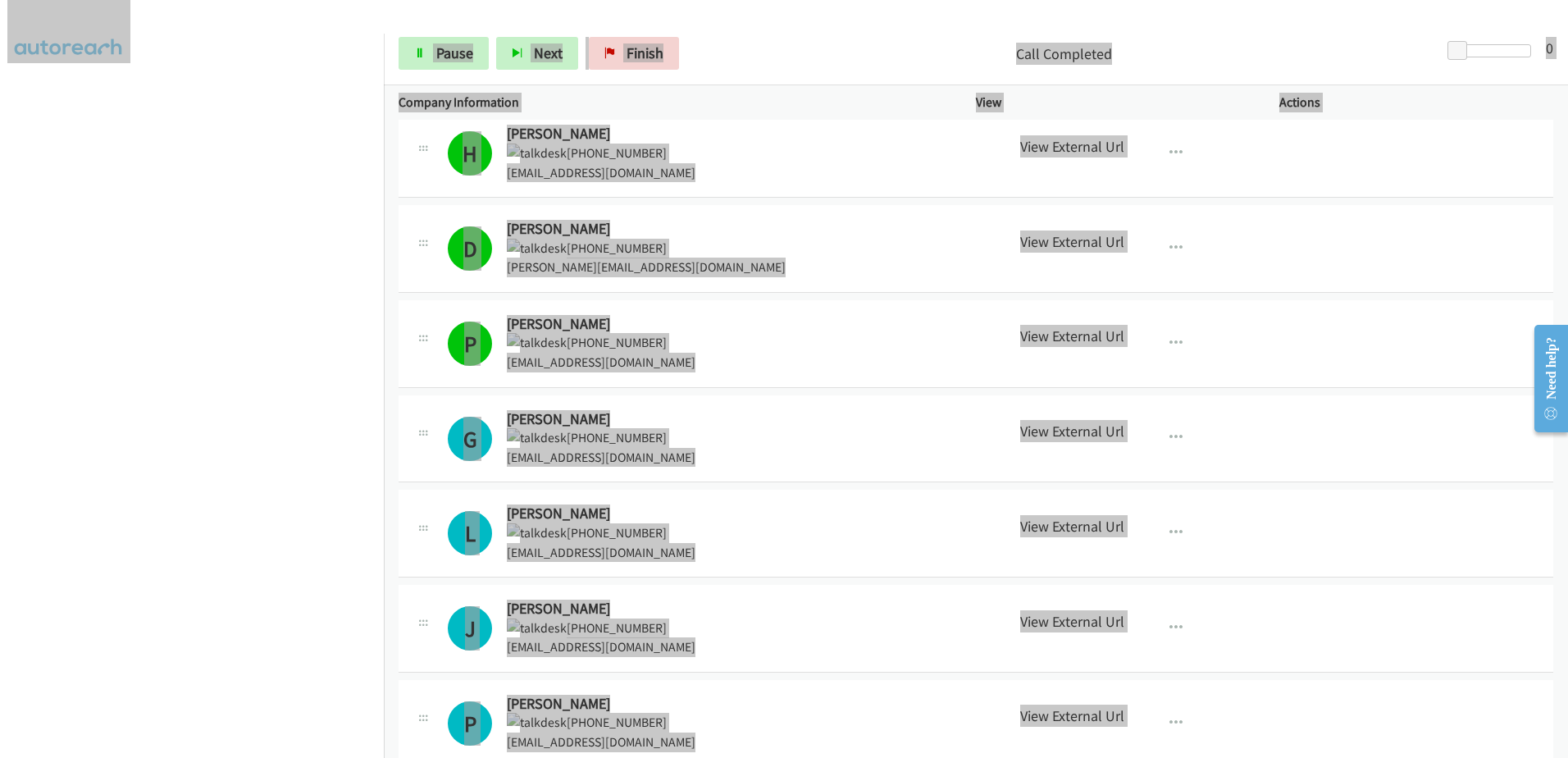
scroll to position [1558, 0]
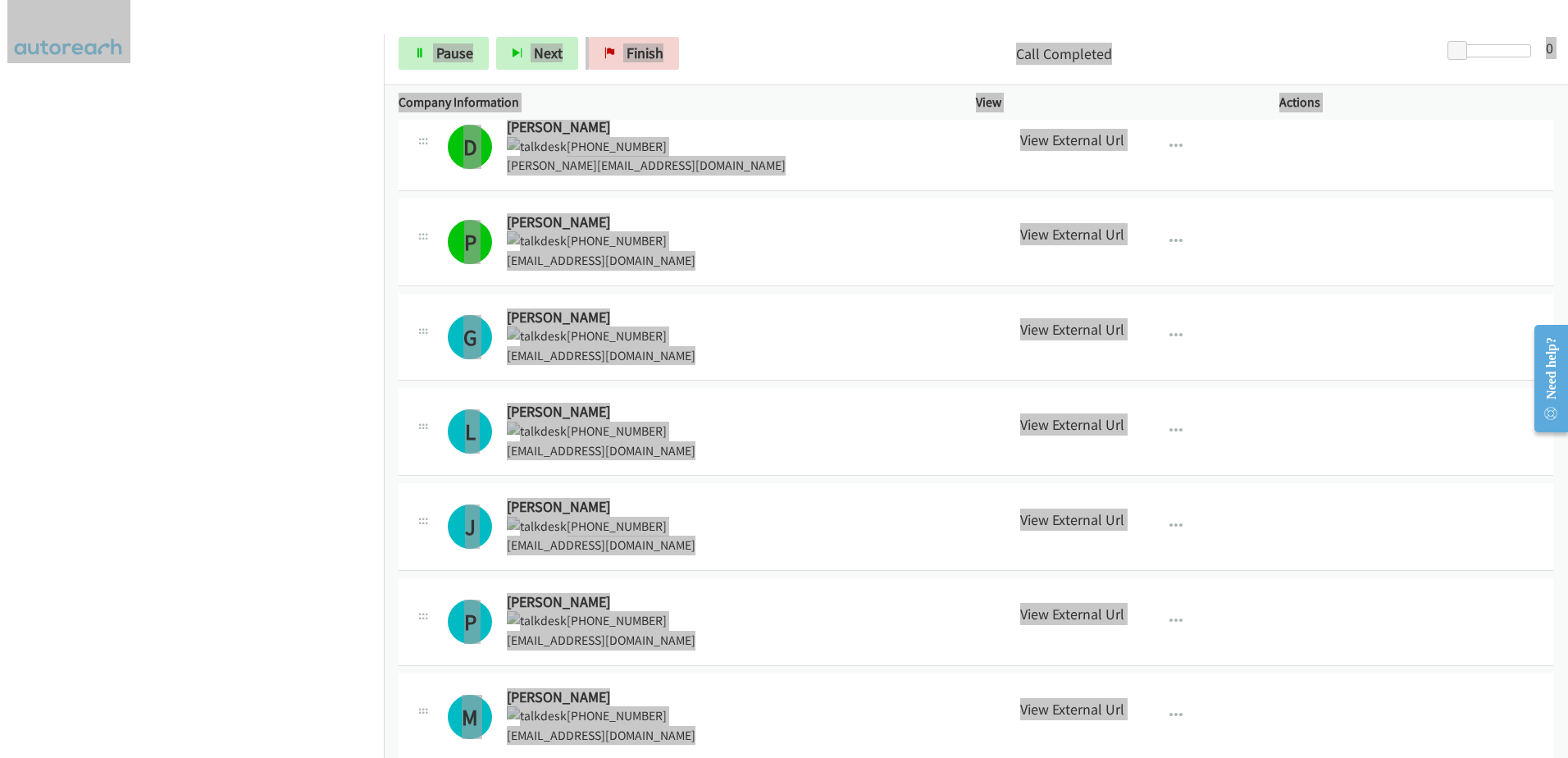
click at [750, 308] on div "G Callback Scheduled Gilbert Saldana America/Denver +1 505-203-1015 gilbertsald…" at bounding box center [719, 337] width 543 height 57
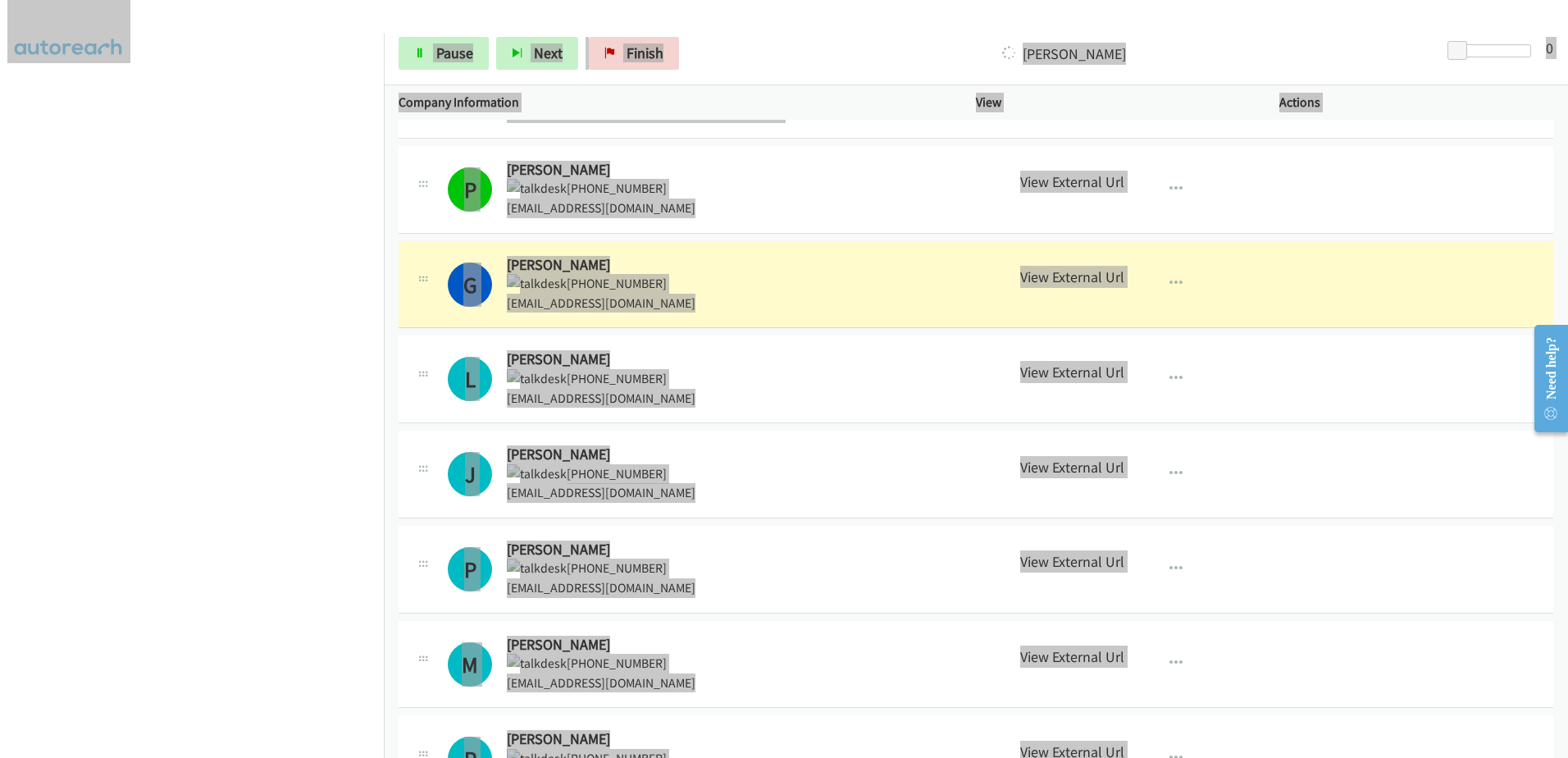
scroll to position [1640, 0]
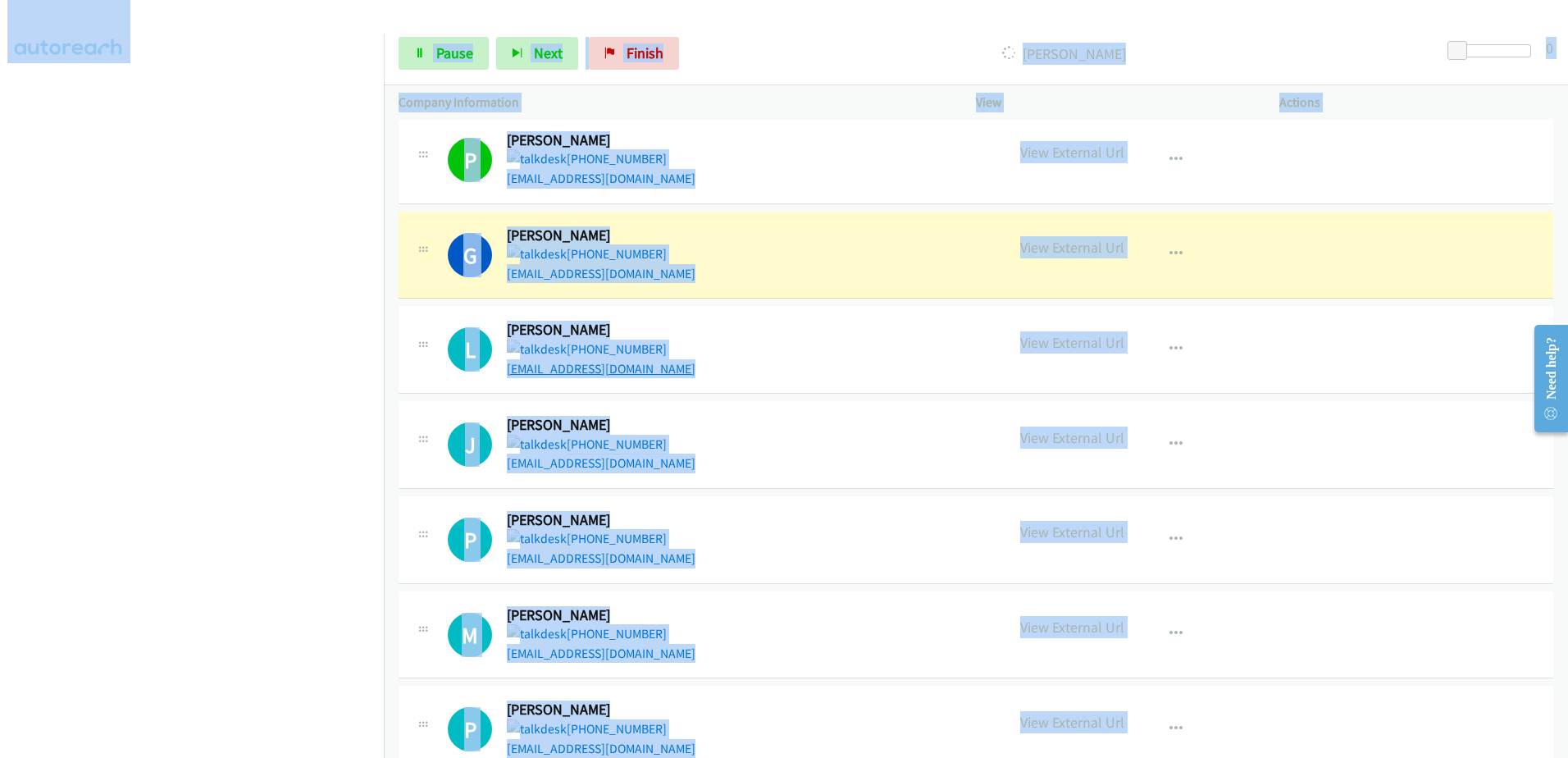
copy main "Start Calls Pause Next Finish Paused 0 Company Information Info Status View Act…"
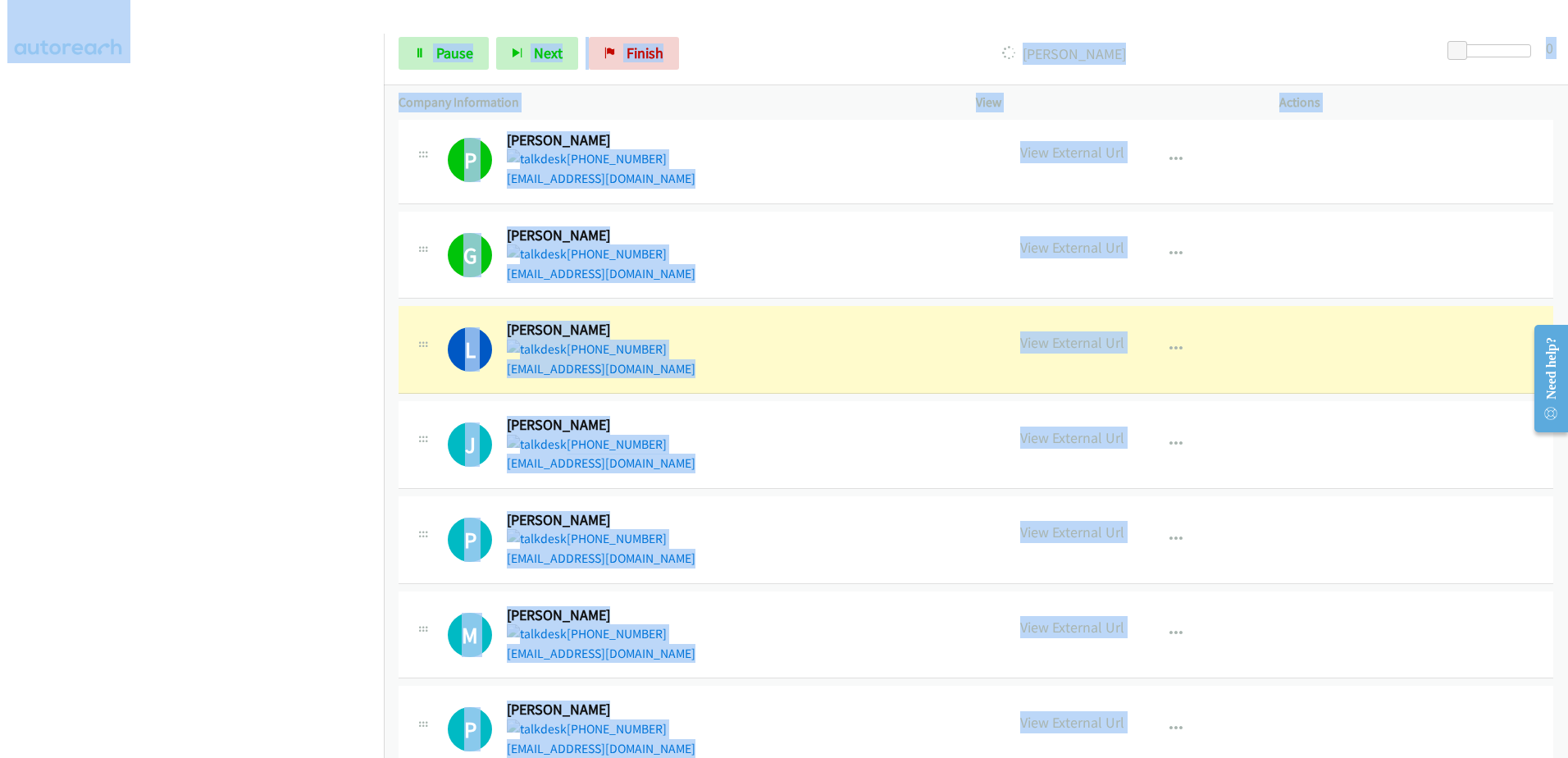
click at [764, 97] on p "Company Information" at bounding box center [672, 102] width 548 height 19
click at [449, 46] on span "Pause" at bounding box center [455, 52] width 37 height 19
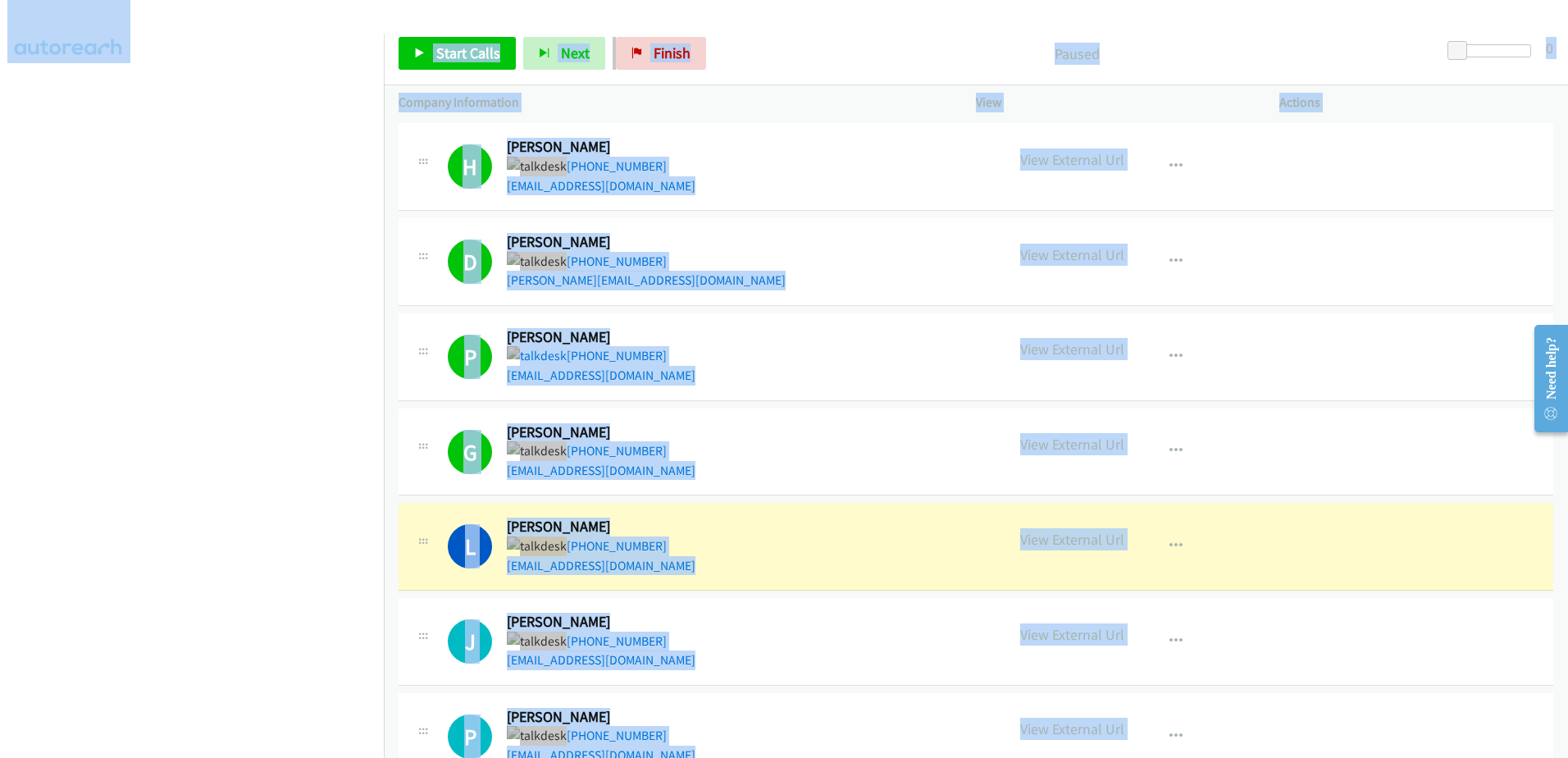
drag, startPoint x: 826, startPoint y: 129, endPoint x: 805, endPoint y: 131, distance: 21.1
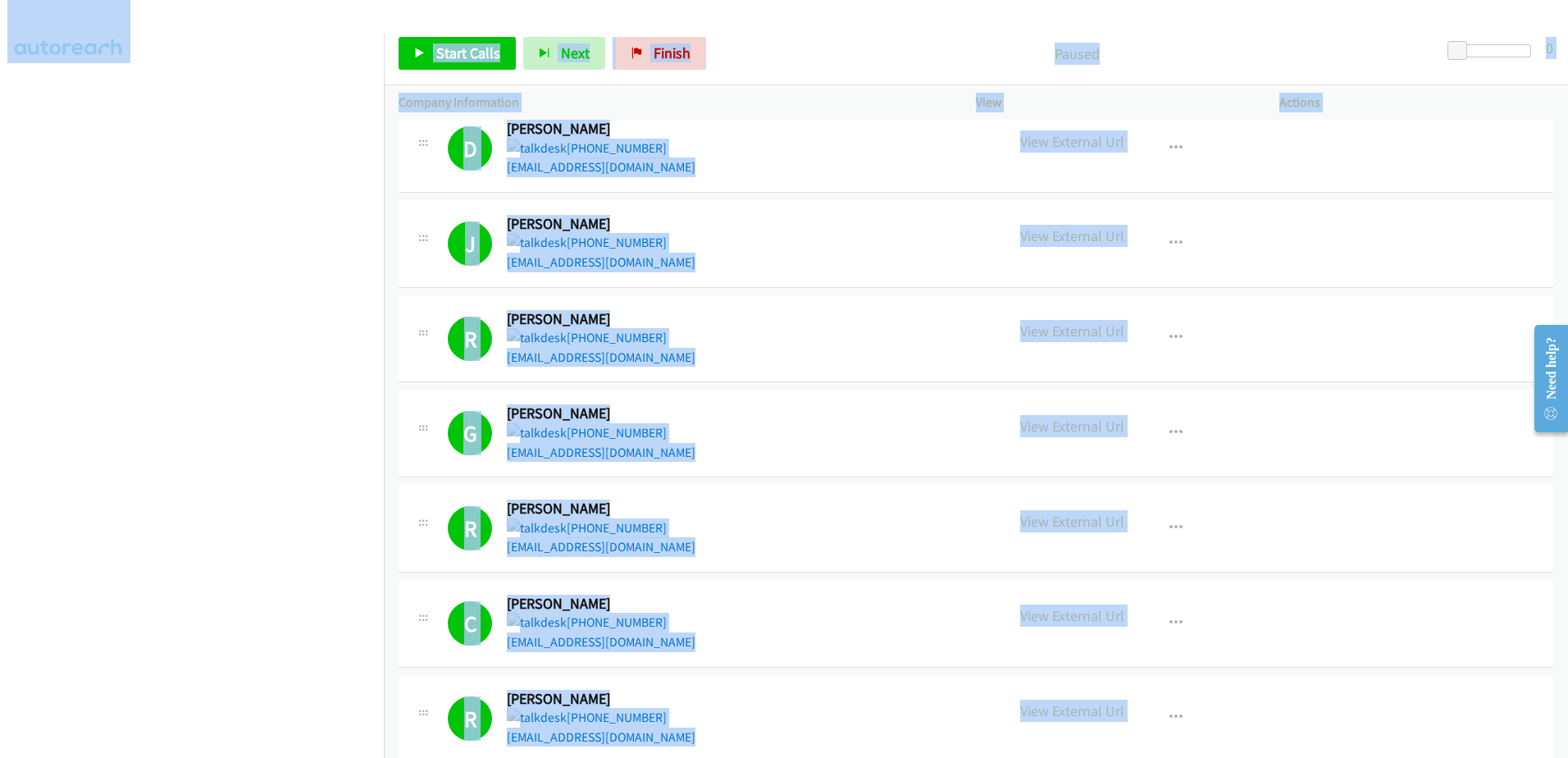
scroll to position [541, 0]
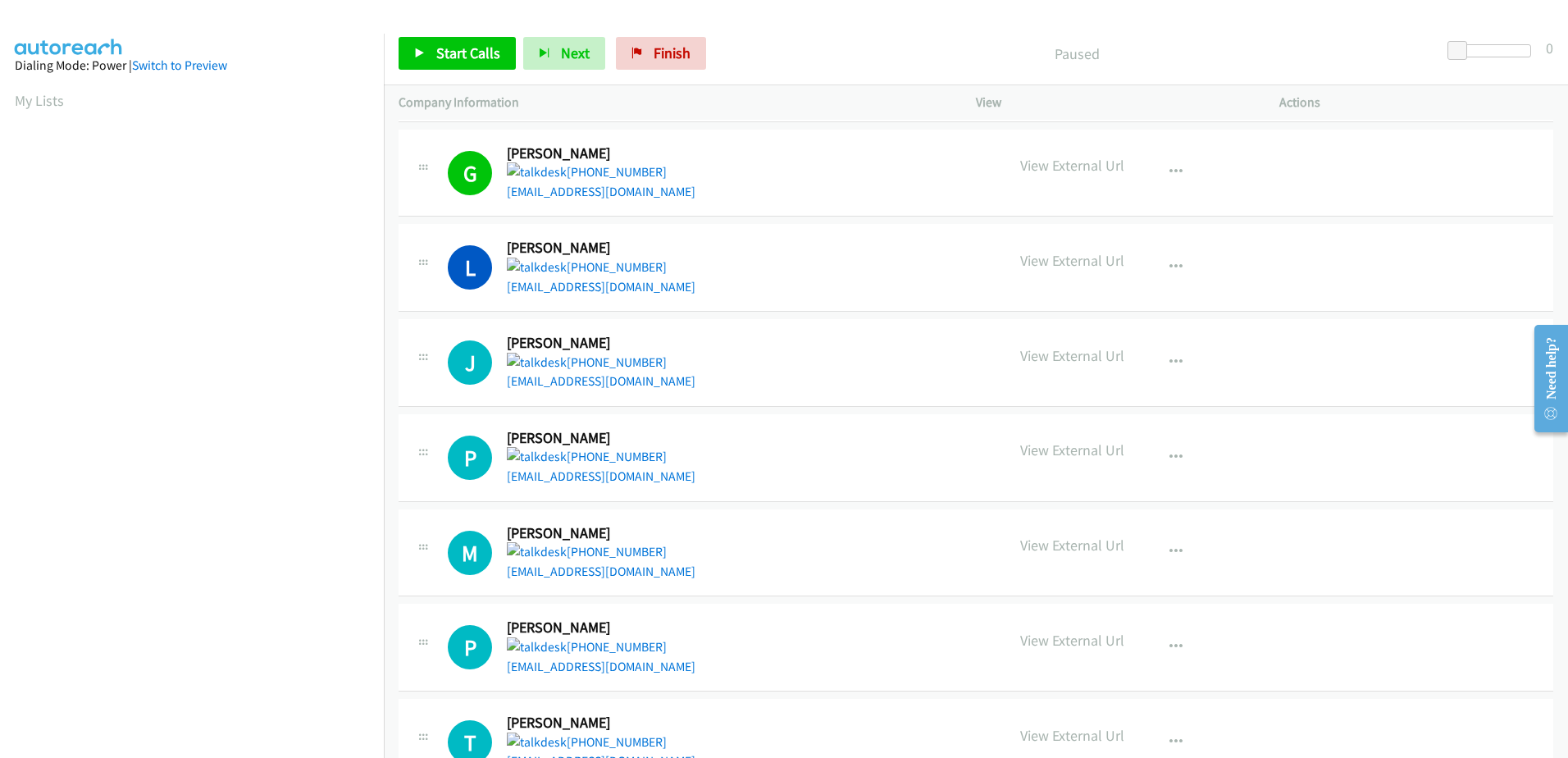
scroll to position [1558, 0]
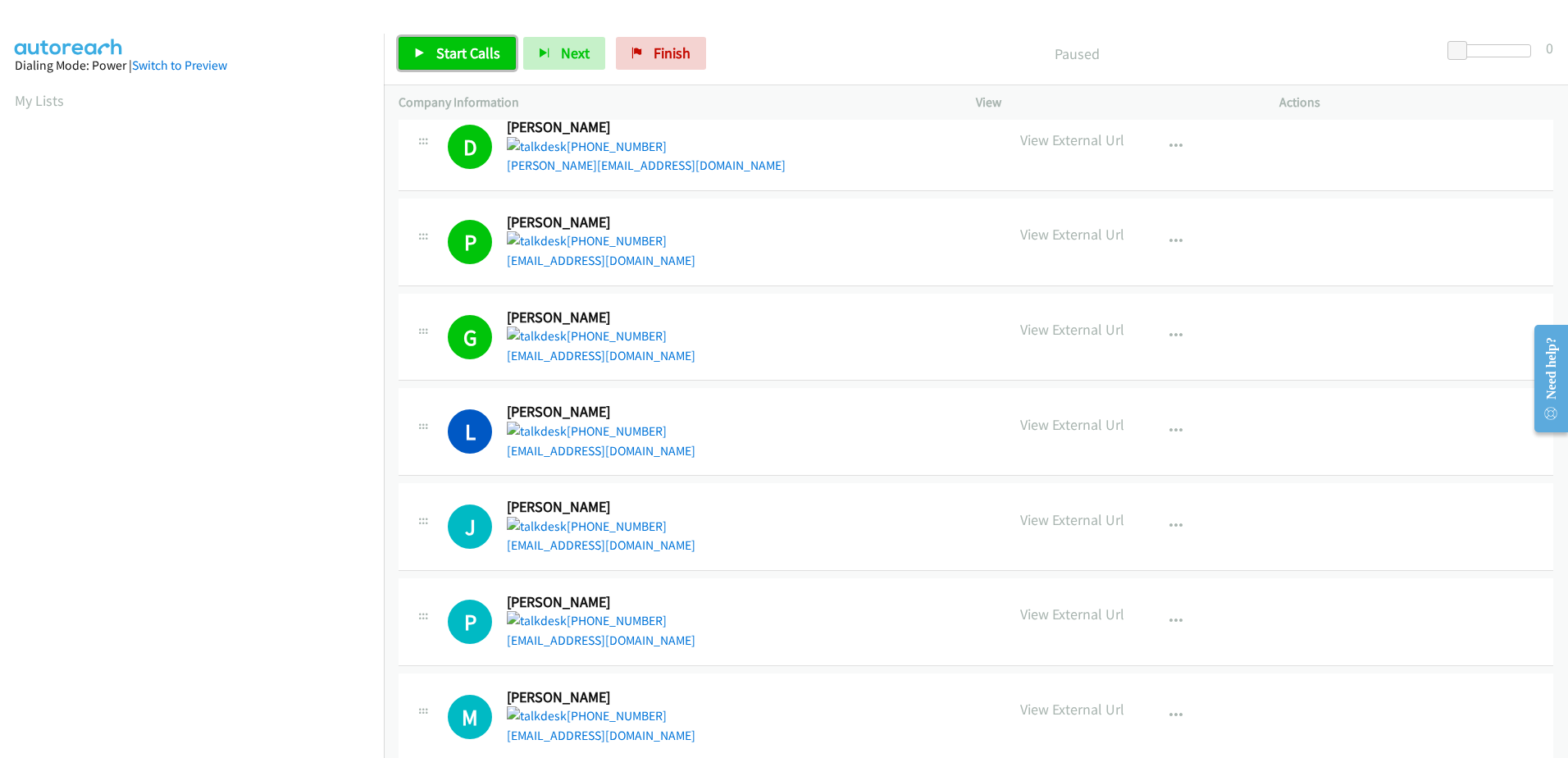
click at [472, 65] on link "Start Calls" at bounding box center [457, 53] width 117 height 33
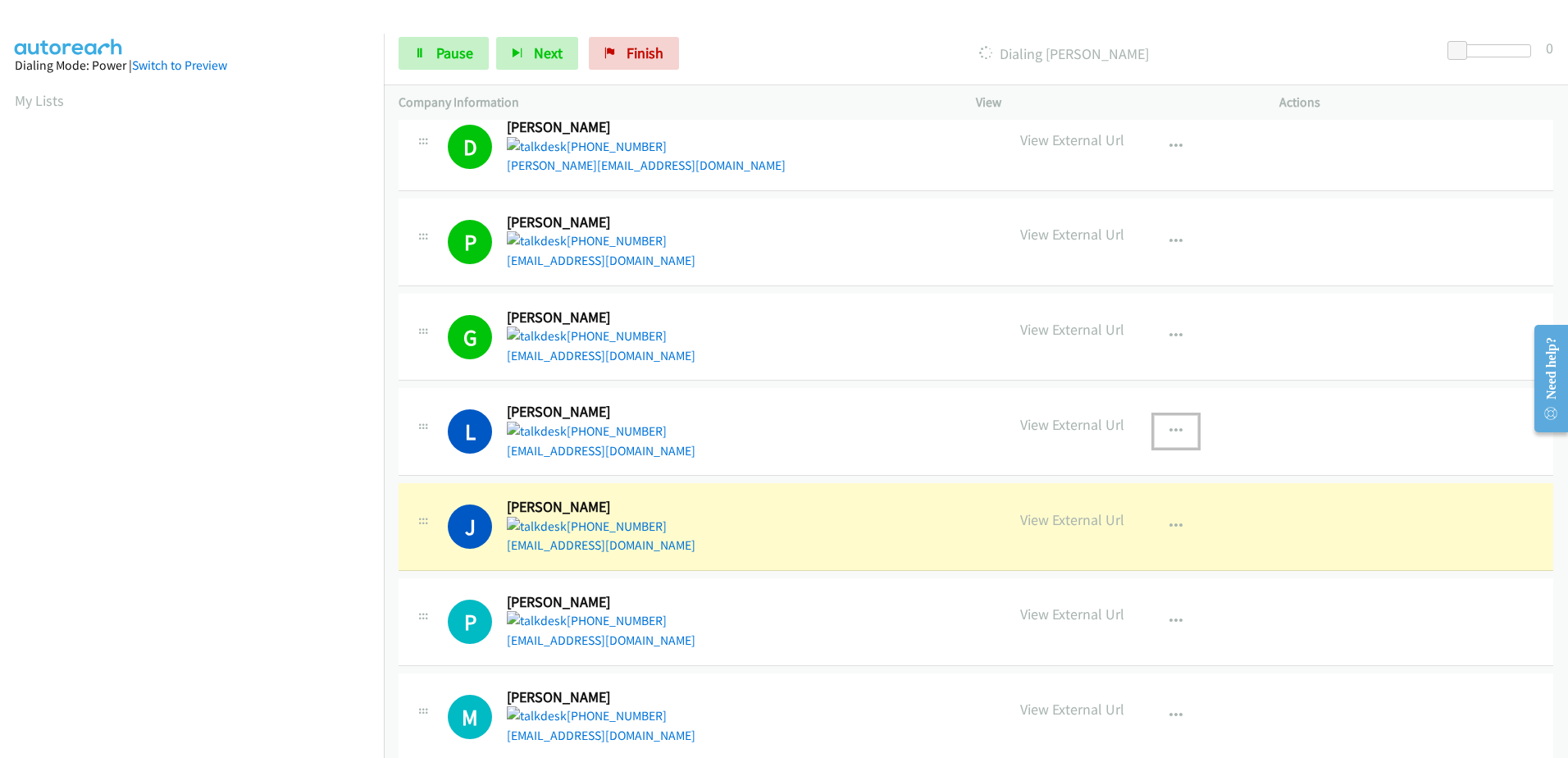
click at [1175, 425] on icon "button" at bounding box center [1176, 431] width 14 height 14
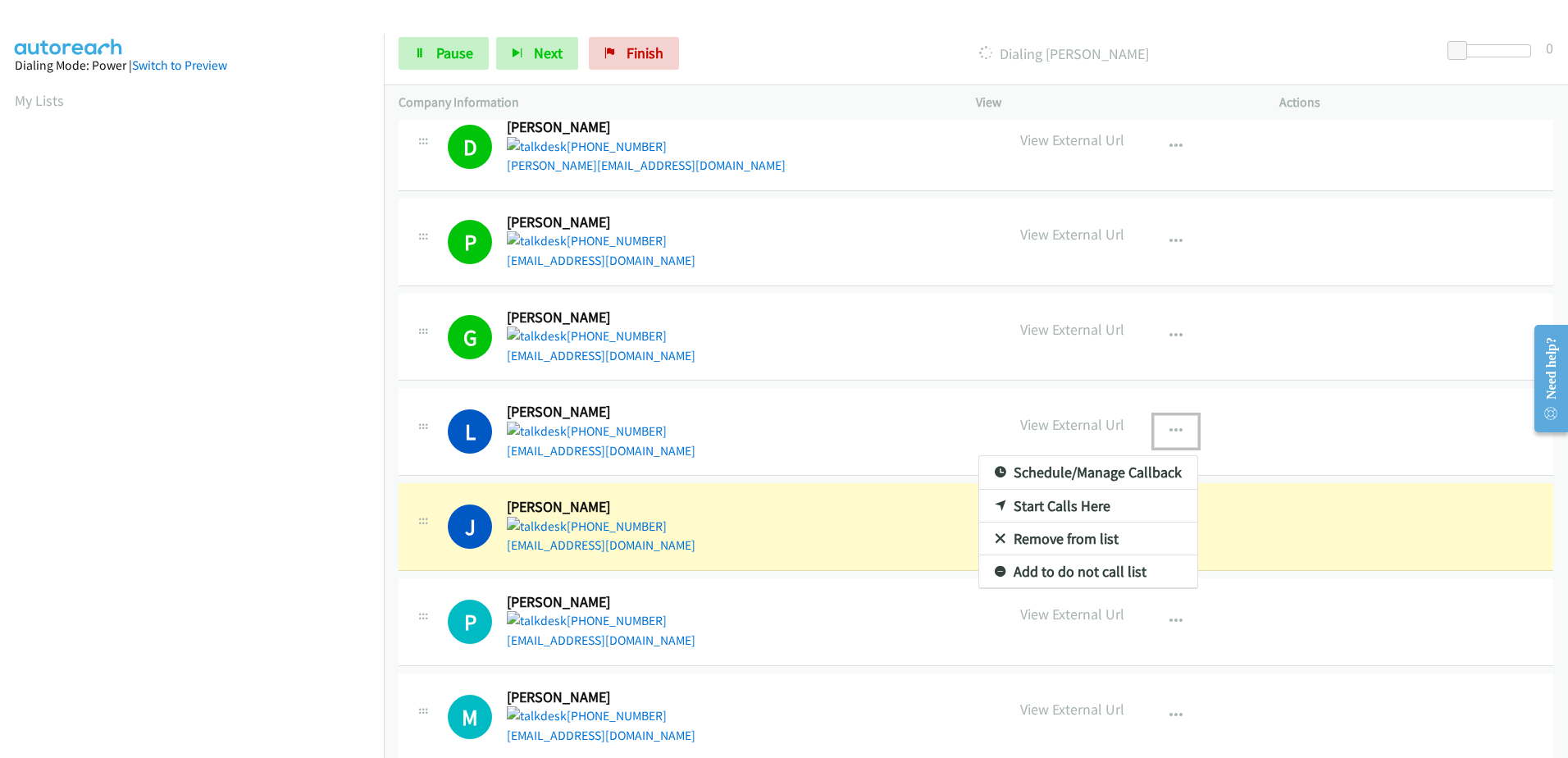
click at [1058, 526] on link "Remove from list" at bounding box center [1088, 539] width 218 height 33
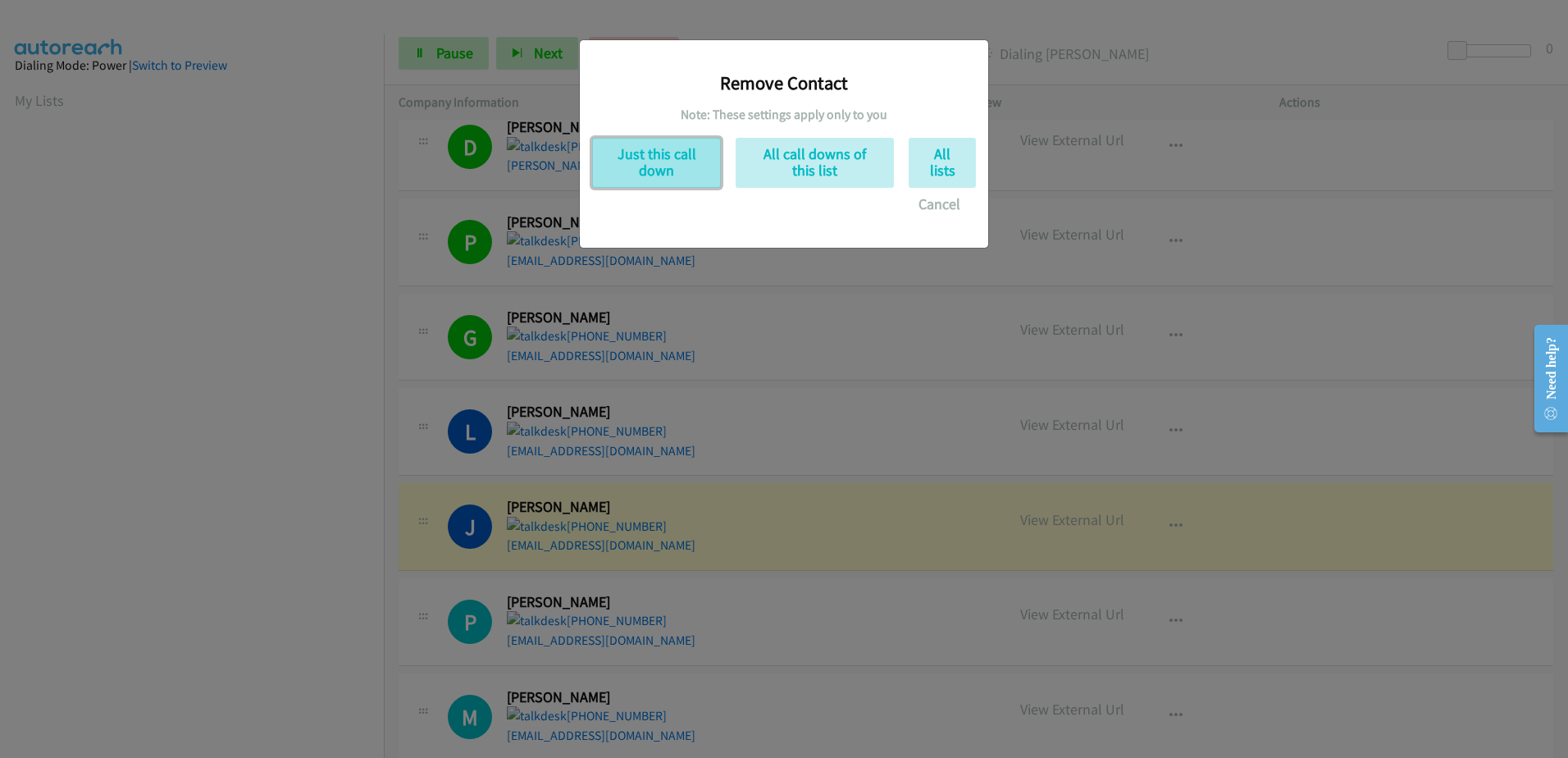
click at [677, 185] on button "Just this call down" at bounding box center [656, 162] width 129 height 50
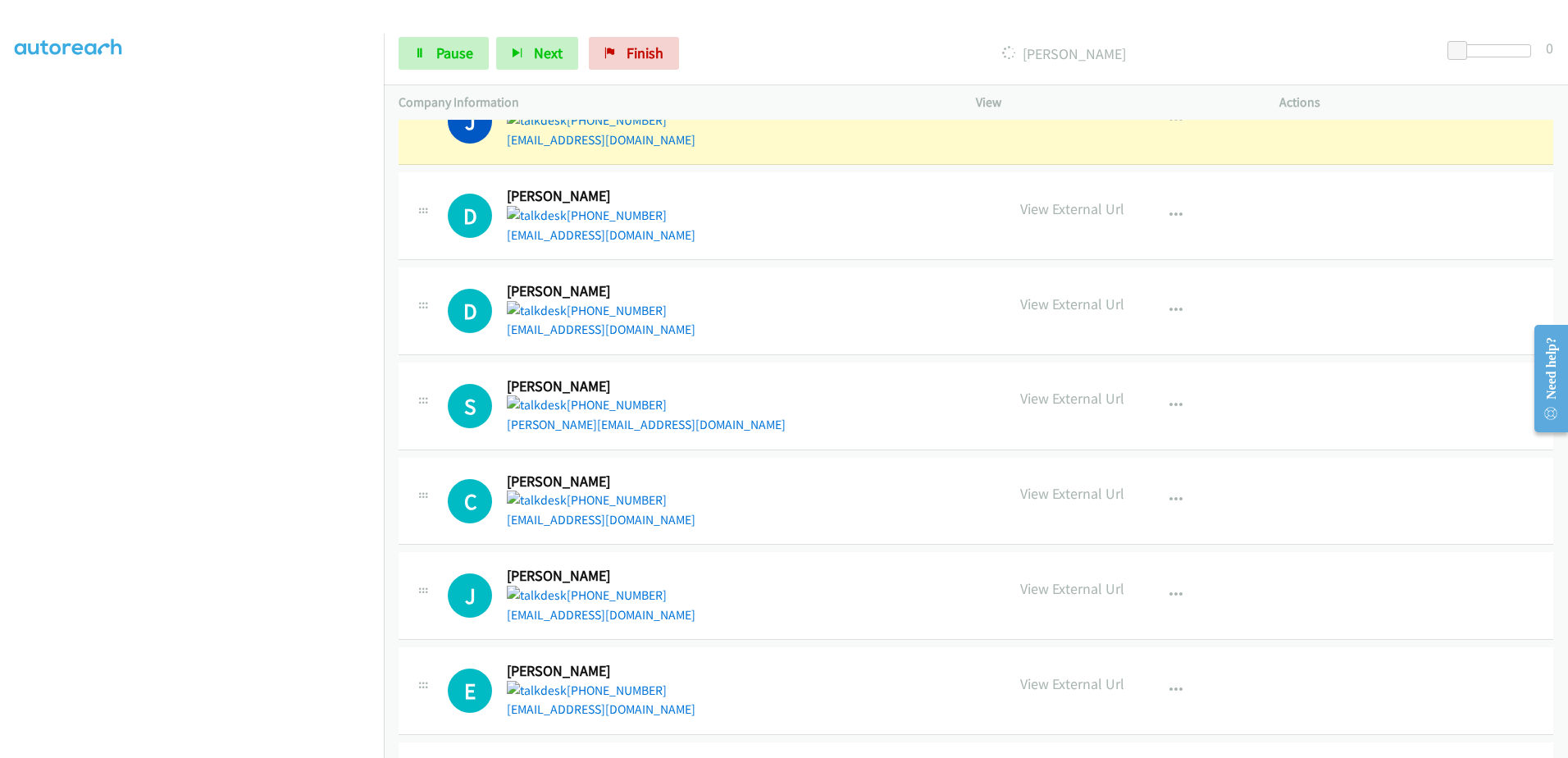
scroll to position [2542, 0]
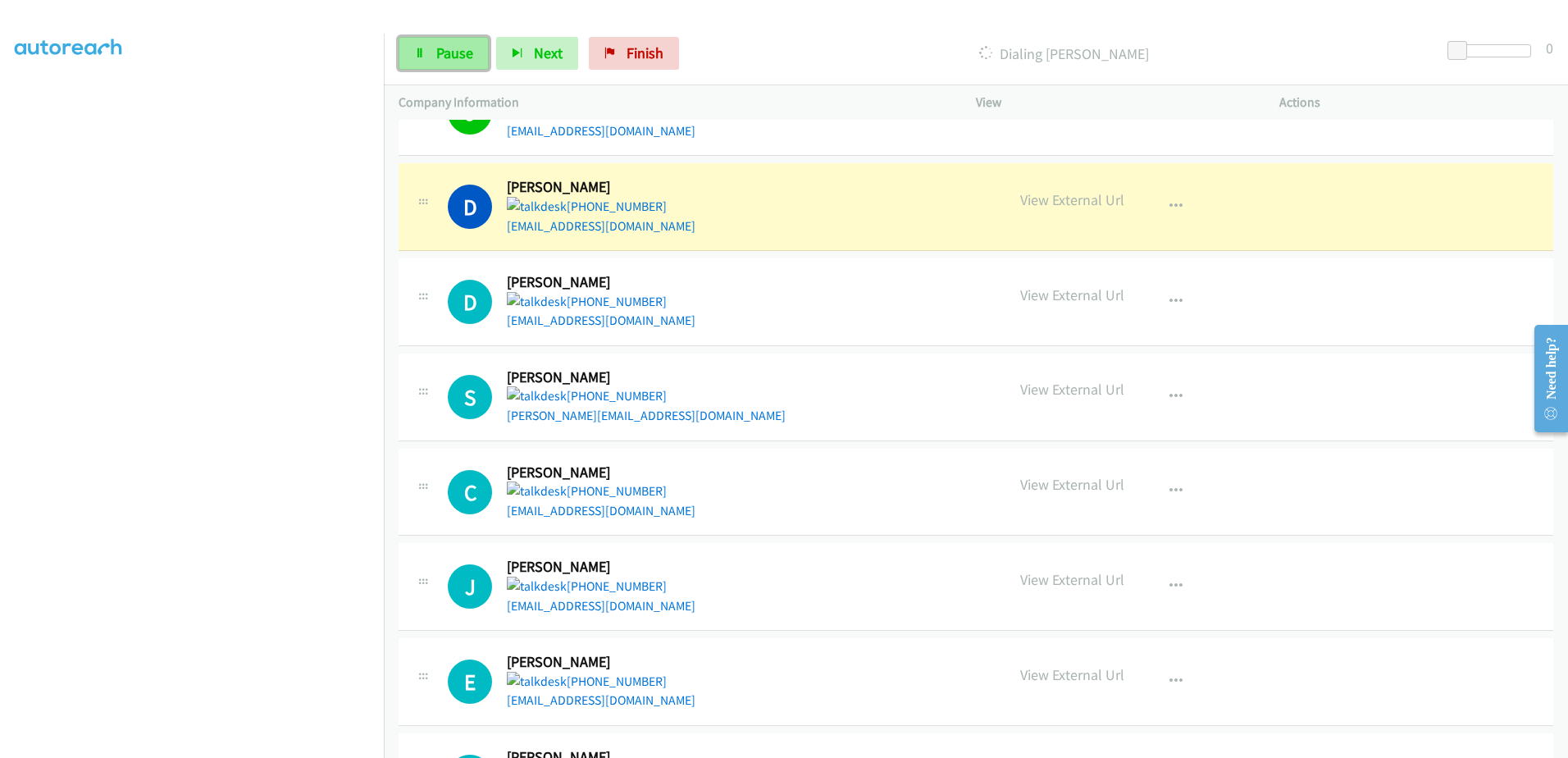
click at [454, 53] on span "Pause" at bounding box center [455, 52] width 37 height 19
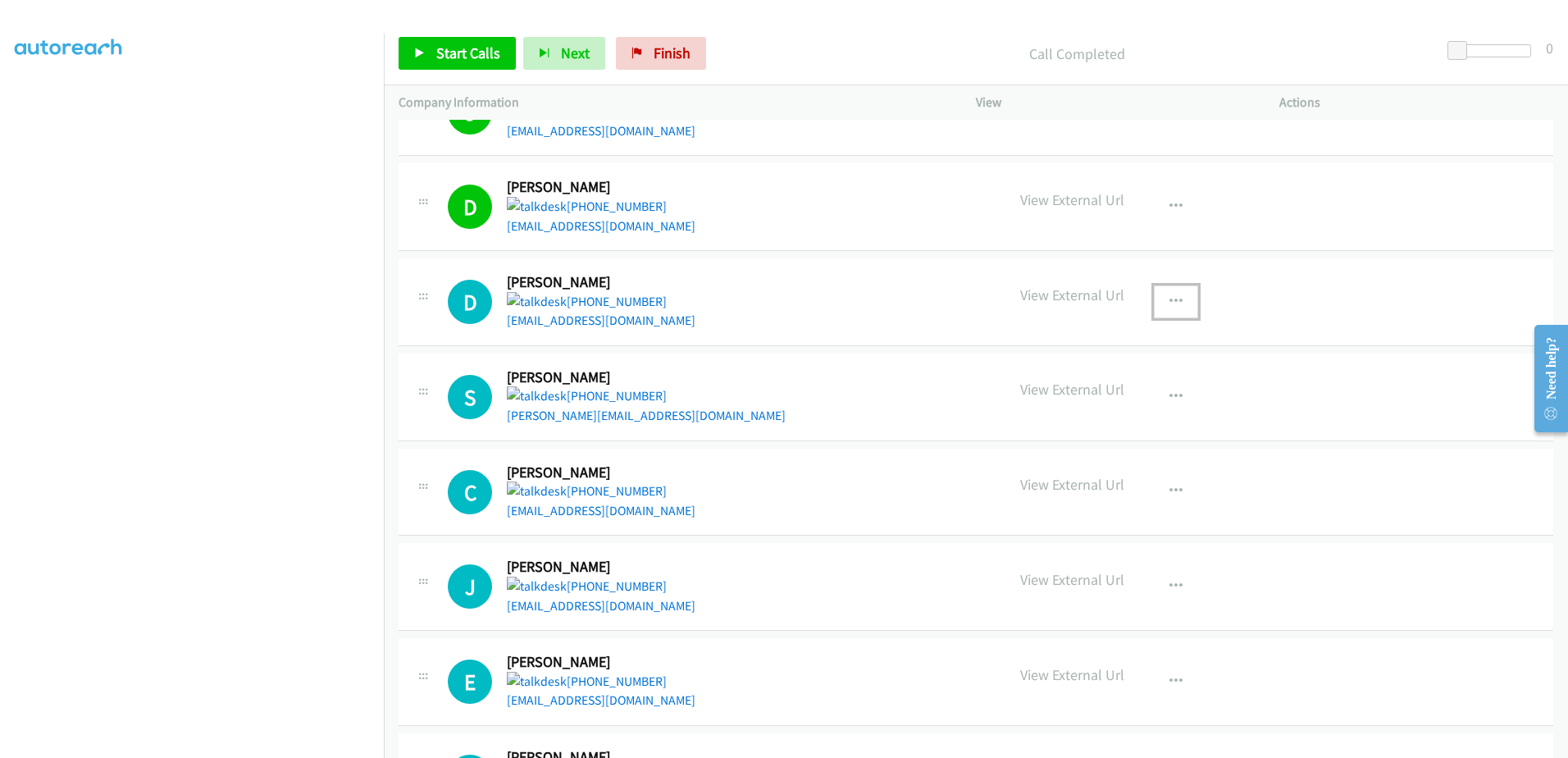
click at [1169, 295] on icon "button" at bounding box center [1176, 302] width 14 height 14
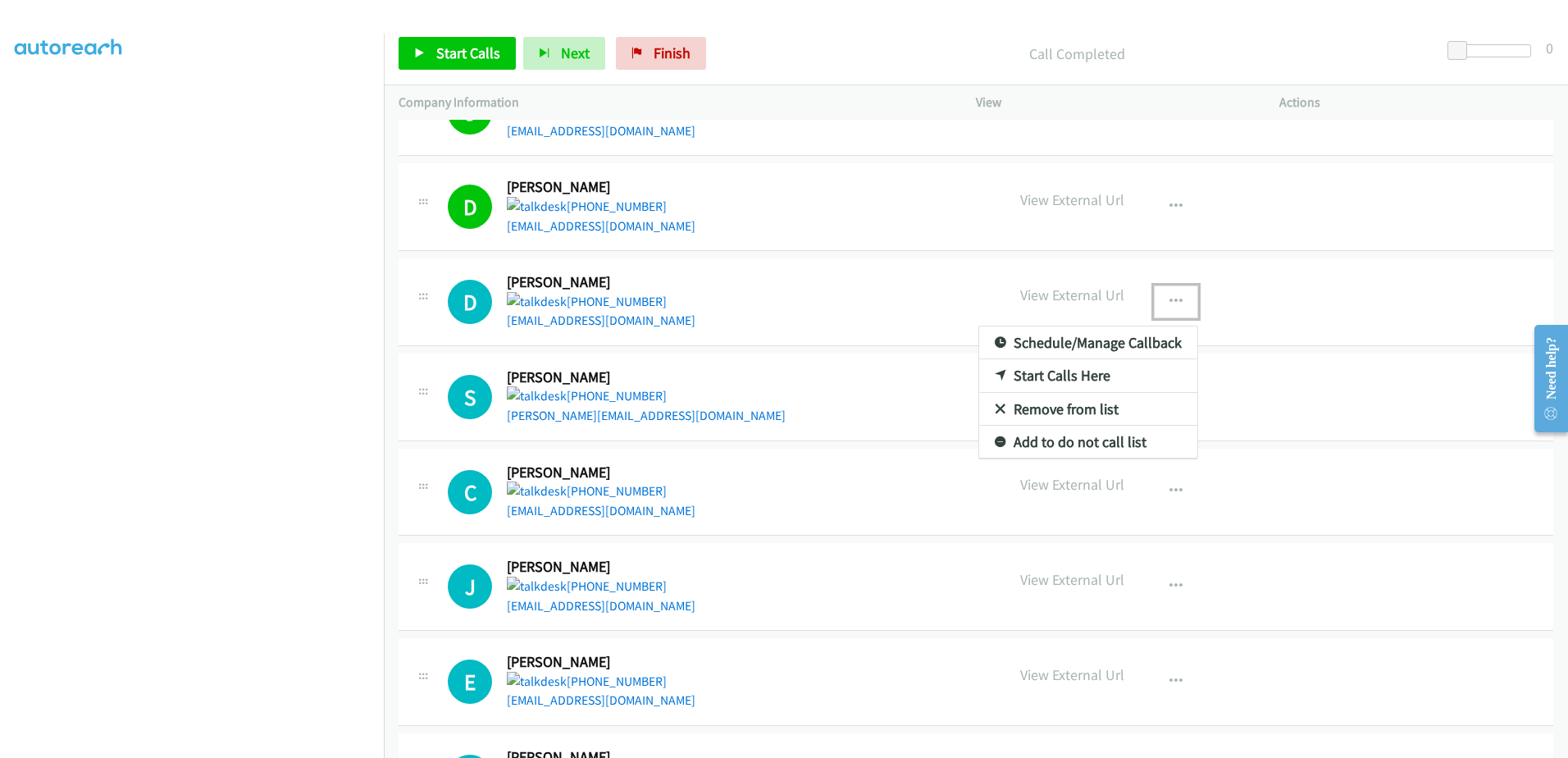
click at [1055, 393] on link "Remove from list" at bounding box center [1088, 409] width 218 height 33
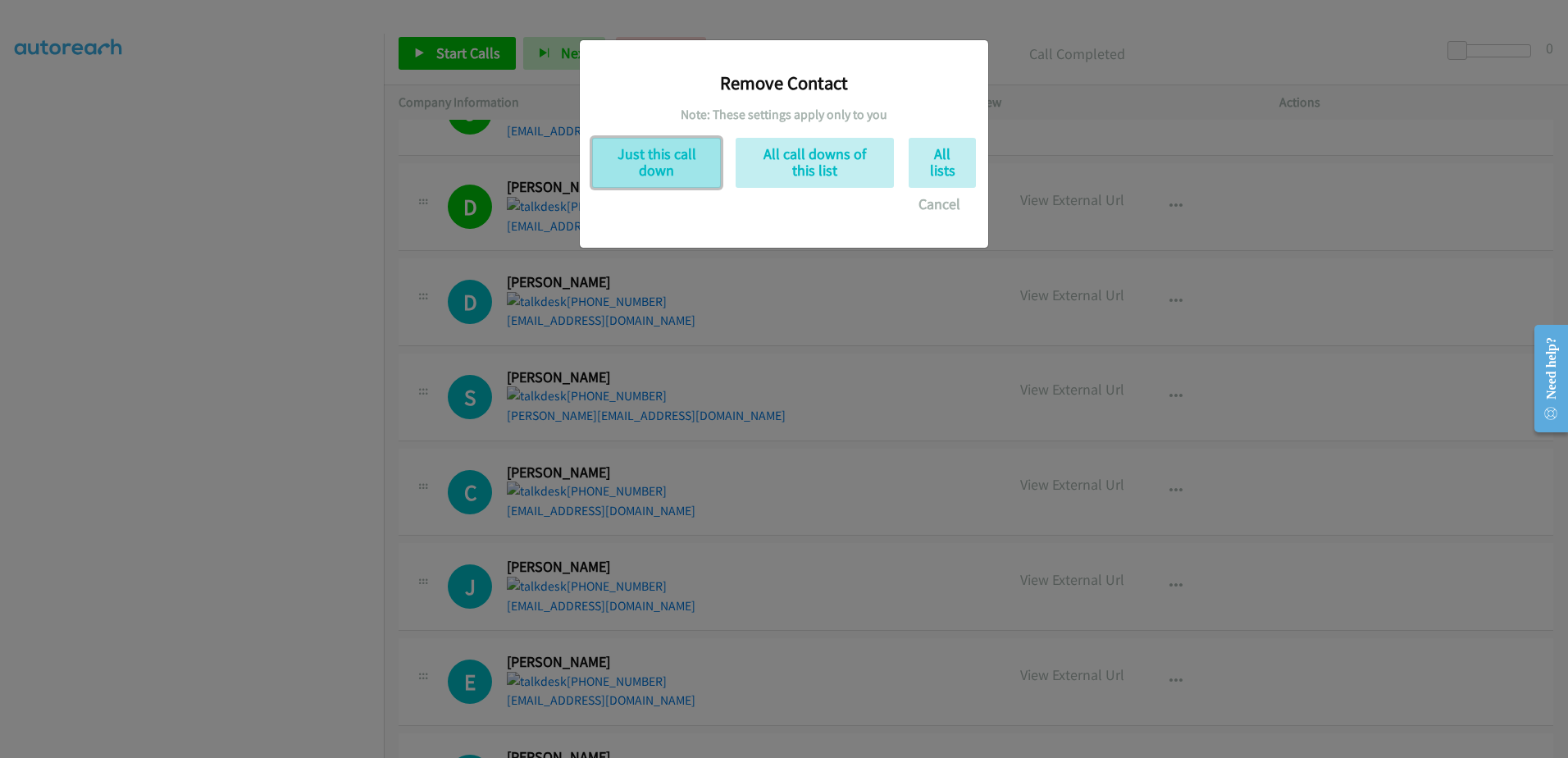
click at [670, 169] on button "Just this call down" at bounding box center [656, 162] width 129 height 50
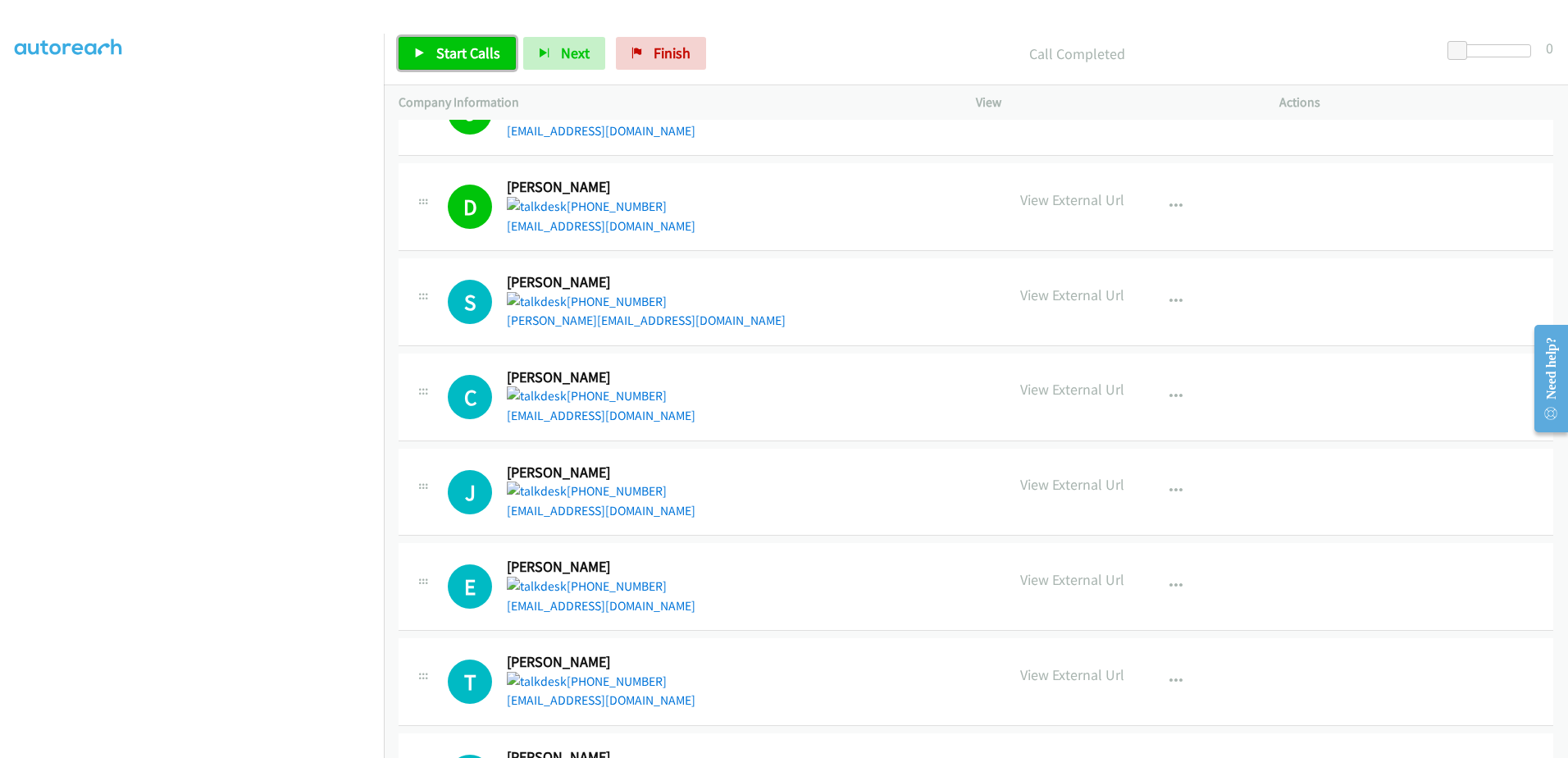
click at [482, 59] on span "Start Calls" at bounding box center [469, 52] width 64 height 19
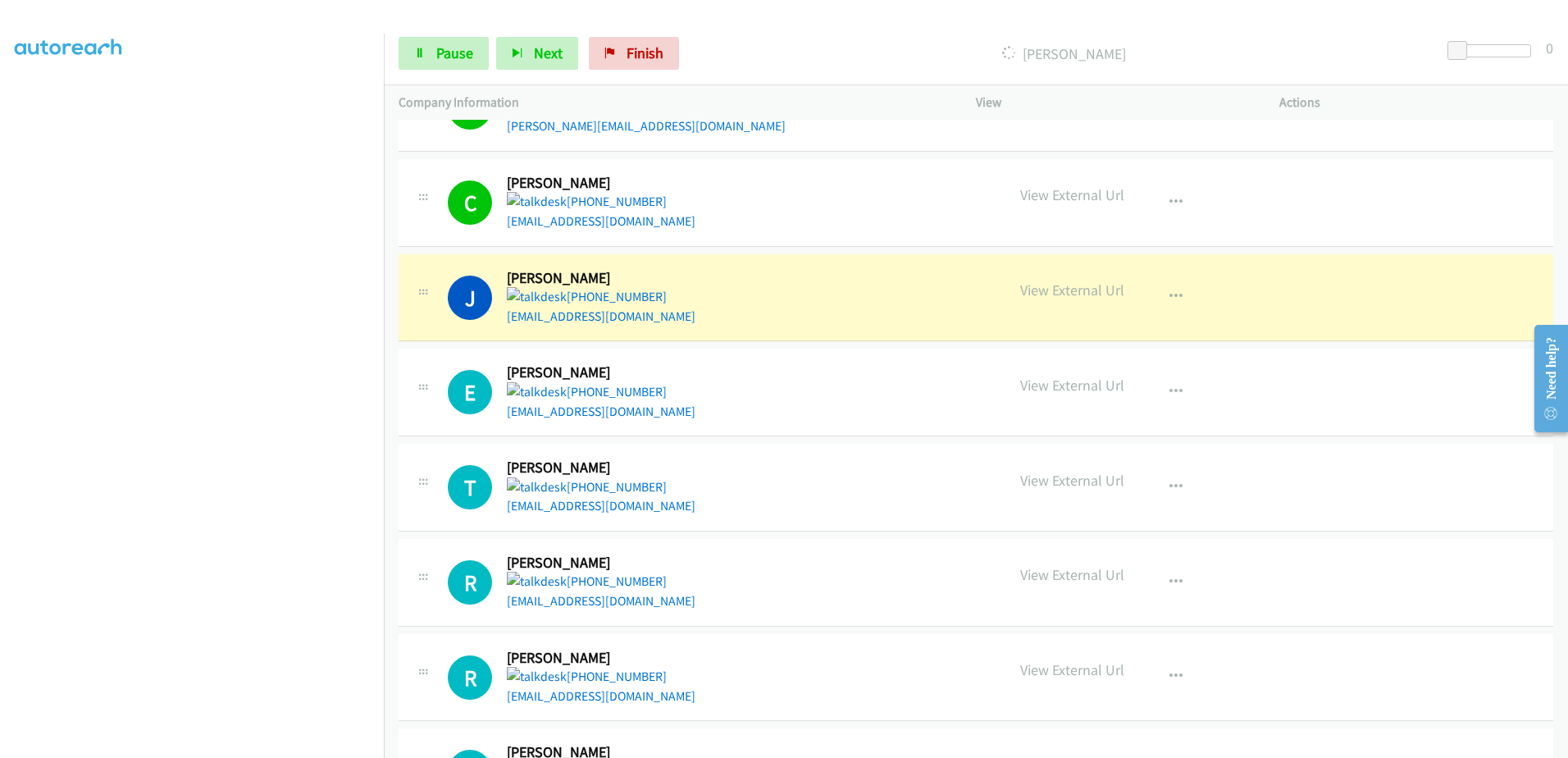
scroll to position [2788, 0]
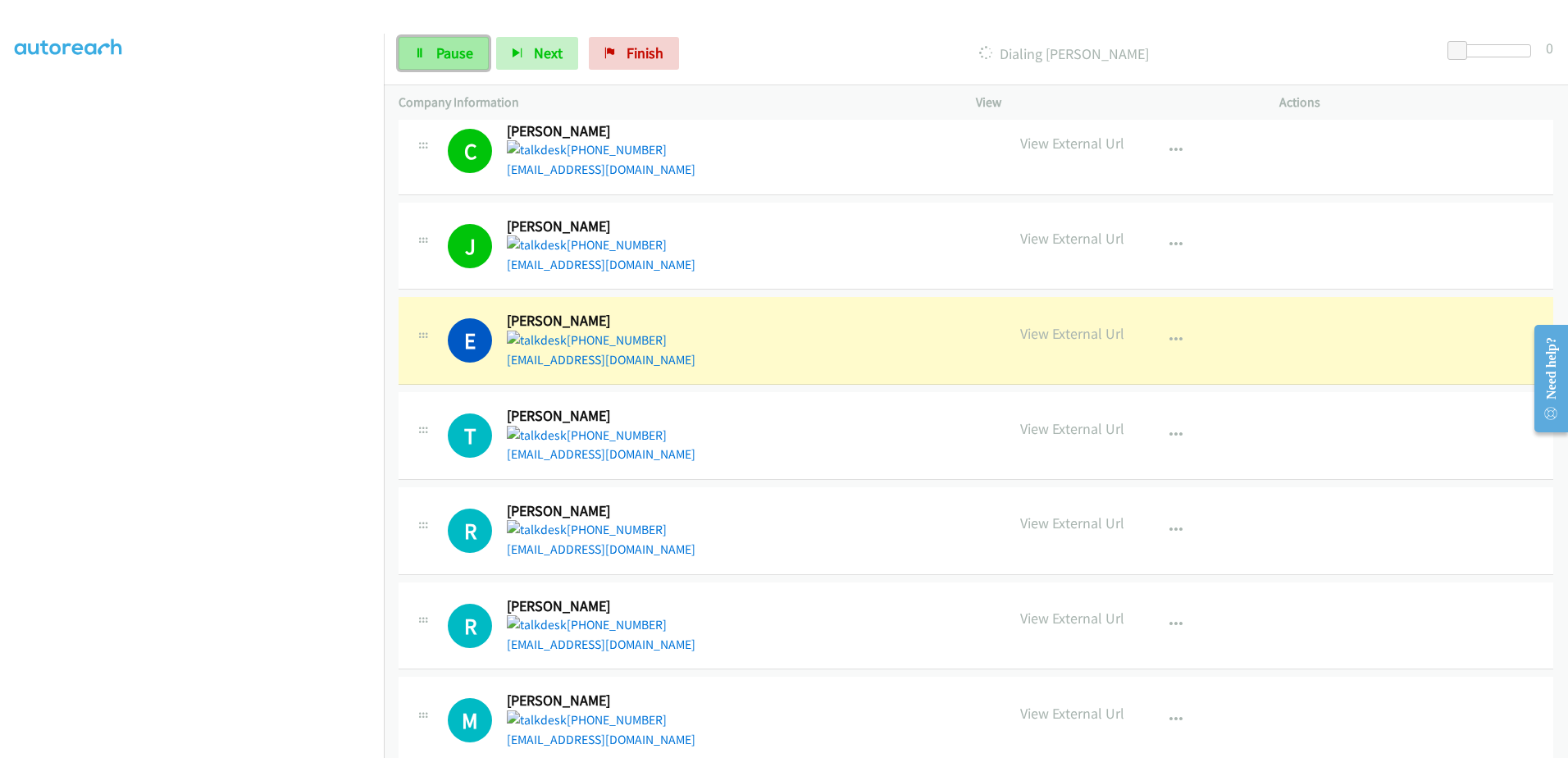
click at [443, 62] on span "Pause" at bounding box center [455, 52] width 37 height 19
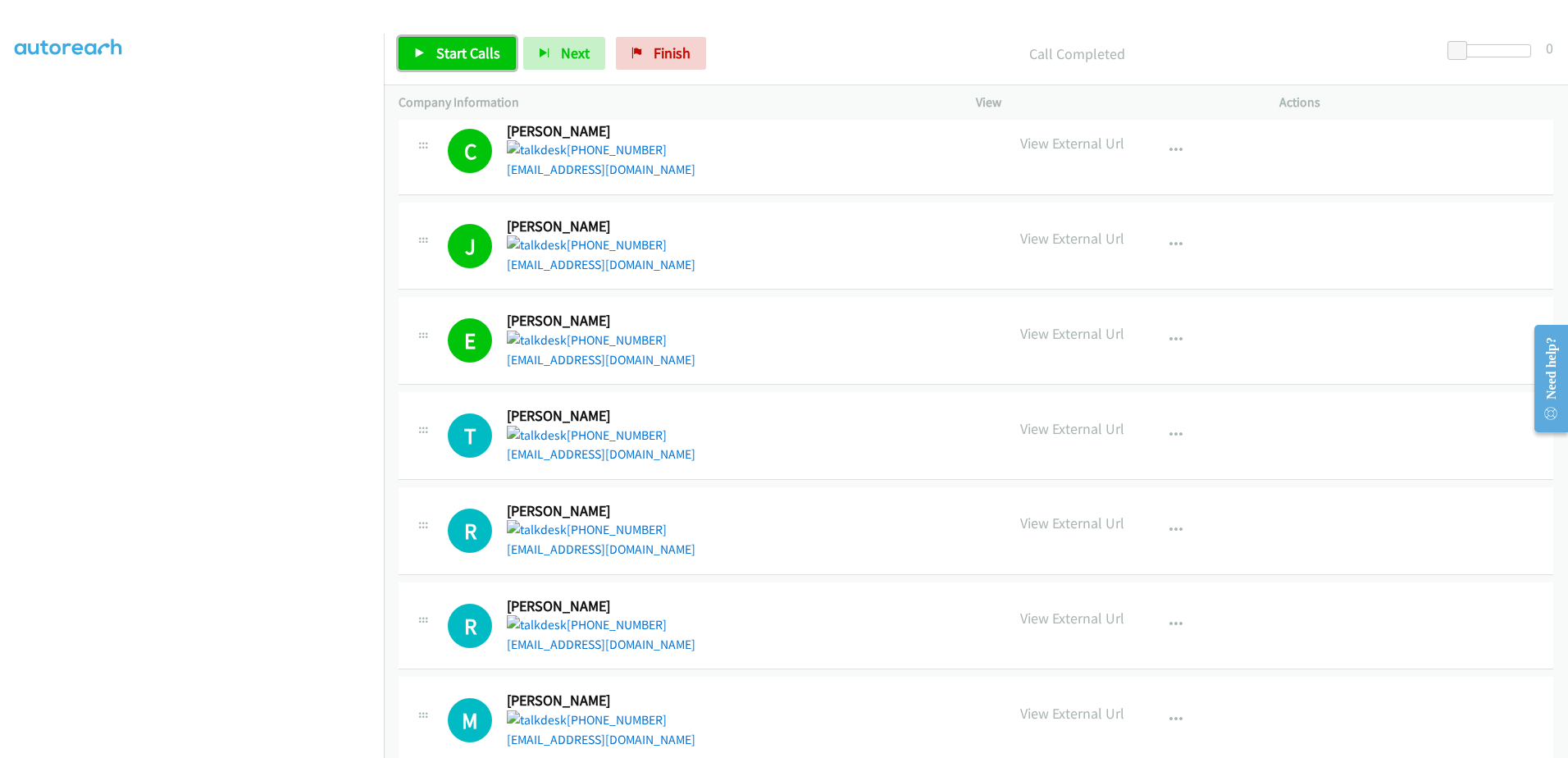
click at [468, 41] on link "Start Calls" at bounding box center [457, 53] width 117 height 33
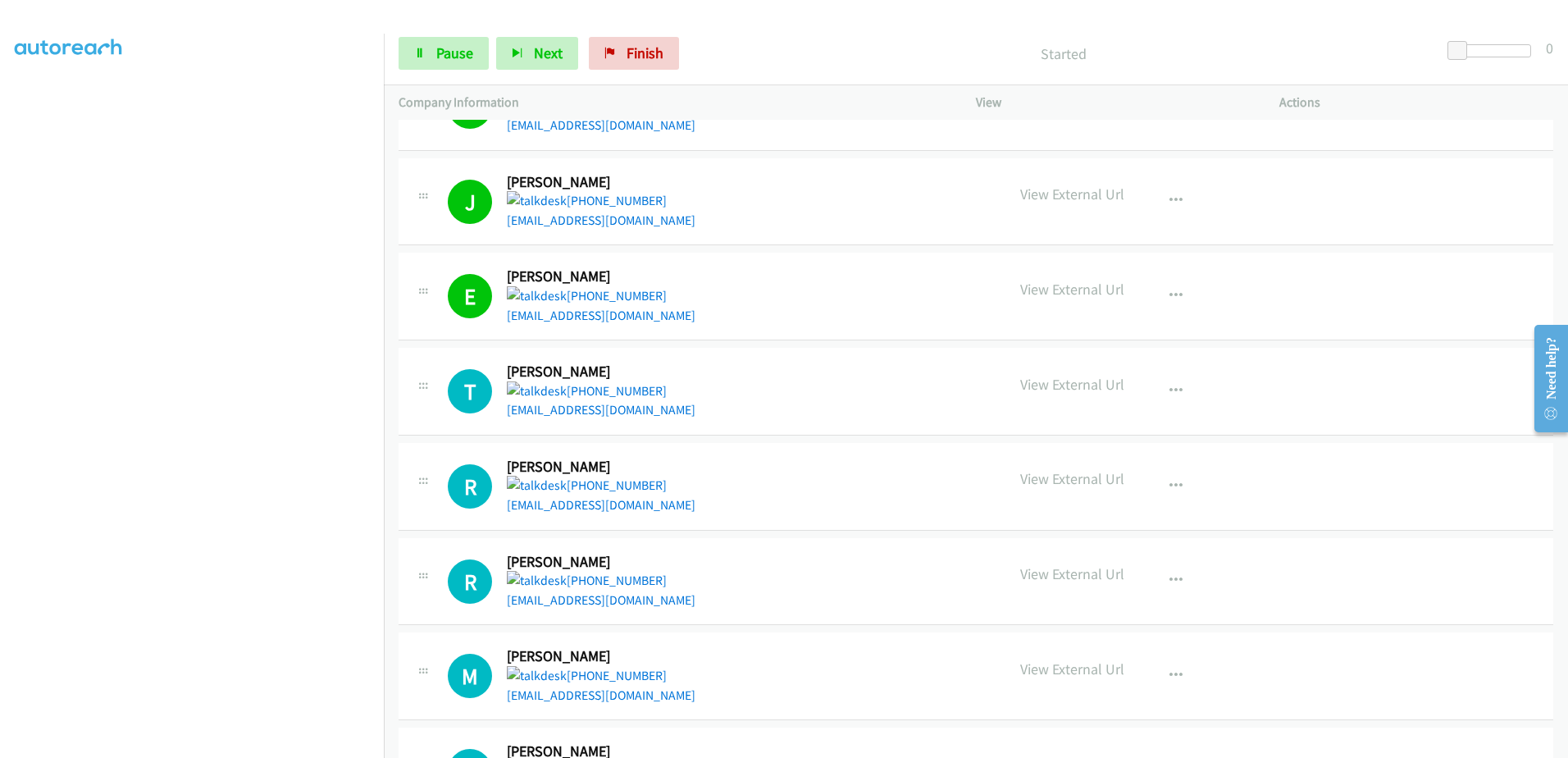
scroll to position [2870, 0]
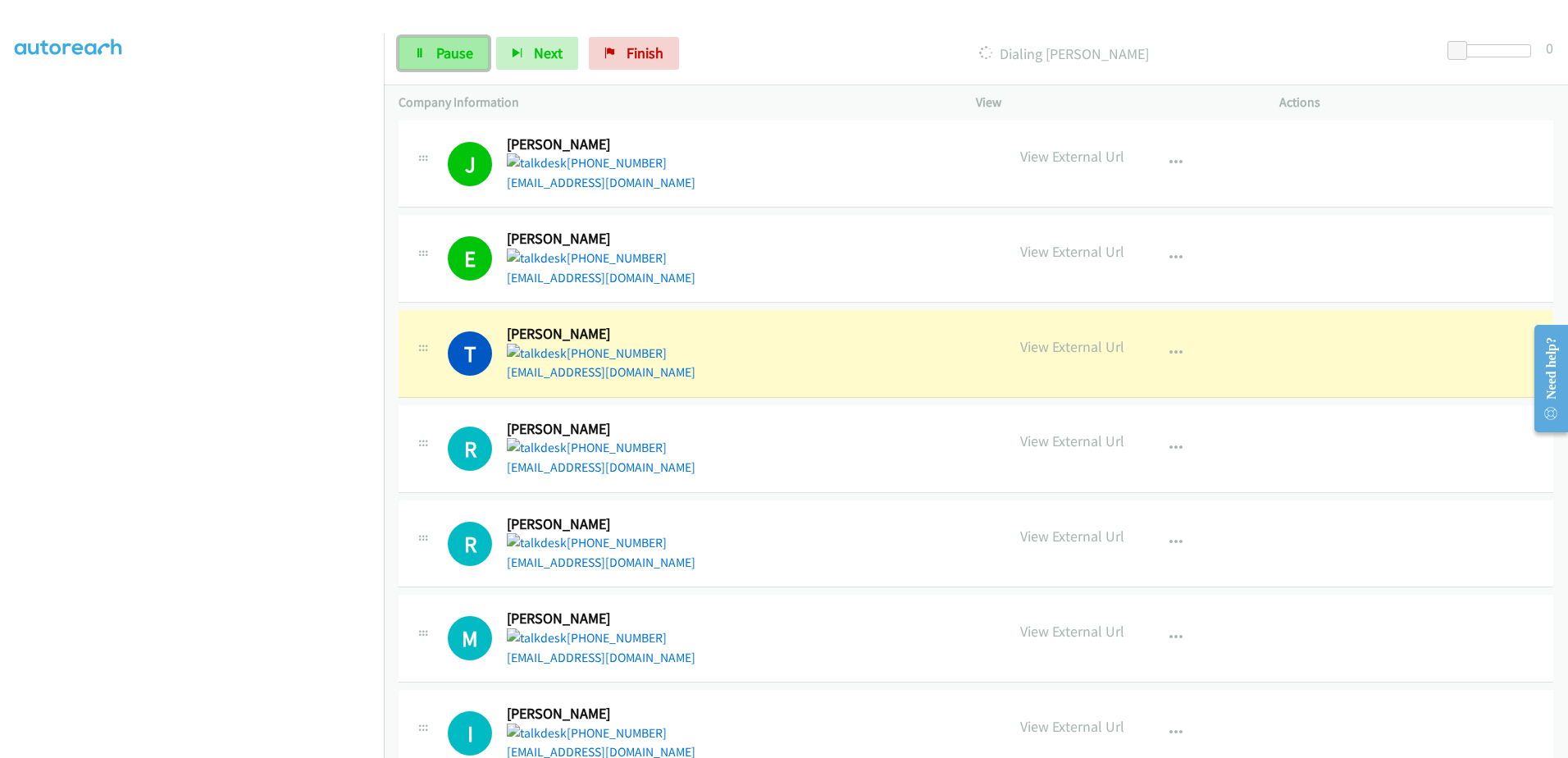
click at [461, 51] on span "Pause" at bounding box center [455, 52] width 37 height 19
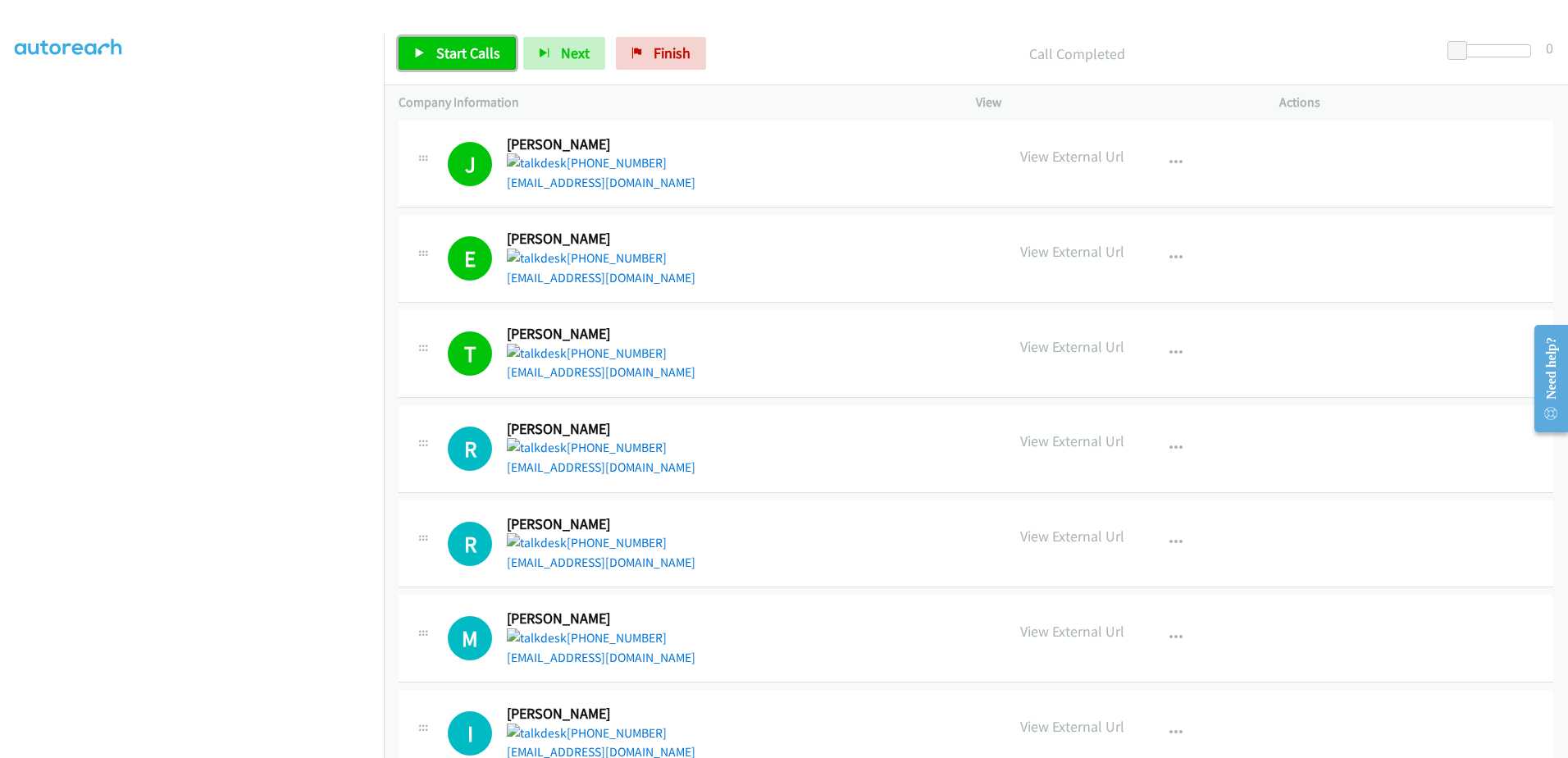
click at [432, 48] on link "Start Calls" at bounding box center [457, 53] width 117 height 33
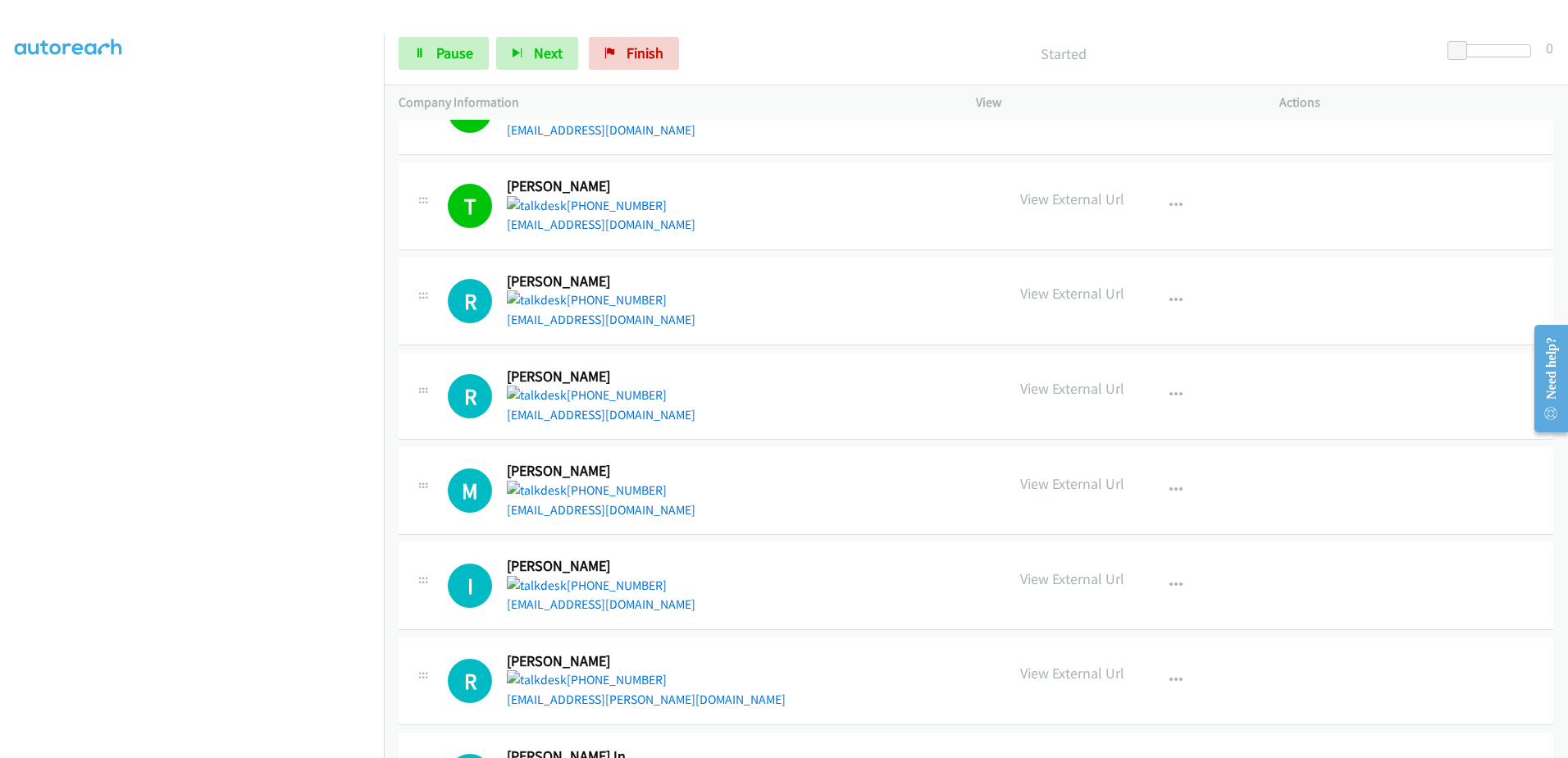
scroll to position [3034, 0]
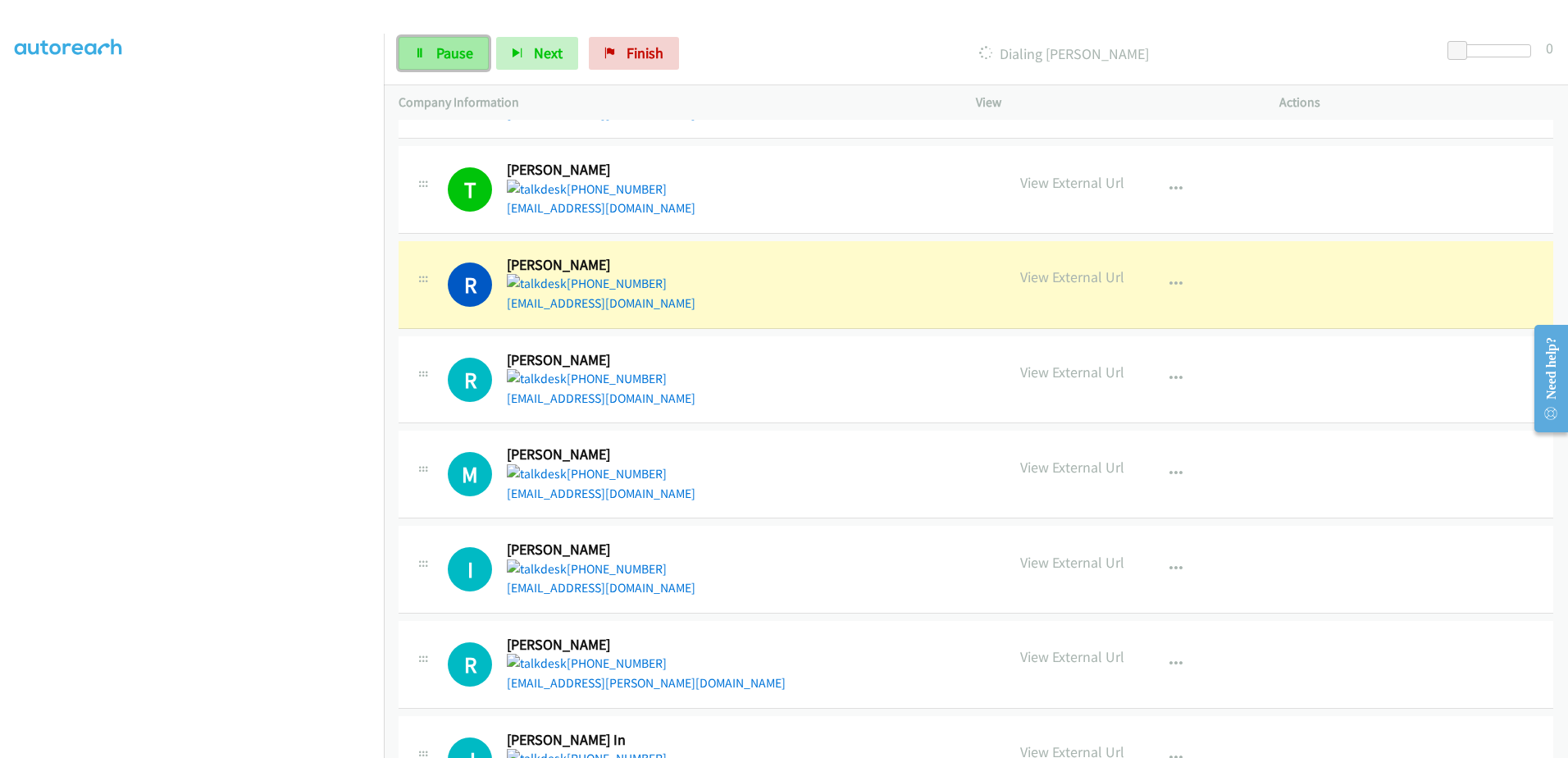
click at [431, 47] on link "Pause" at bounding box center [443, 53] width 90 height 33
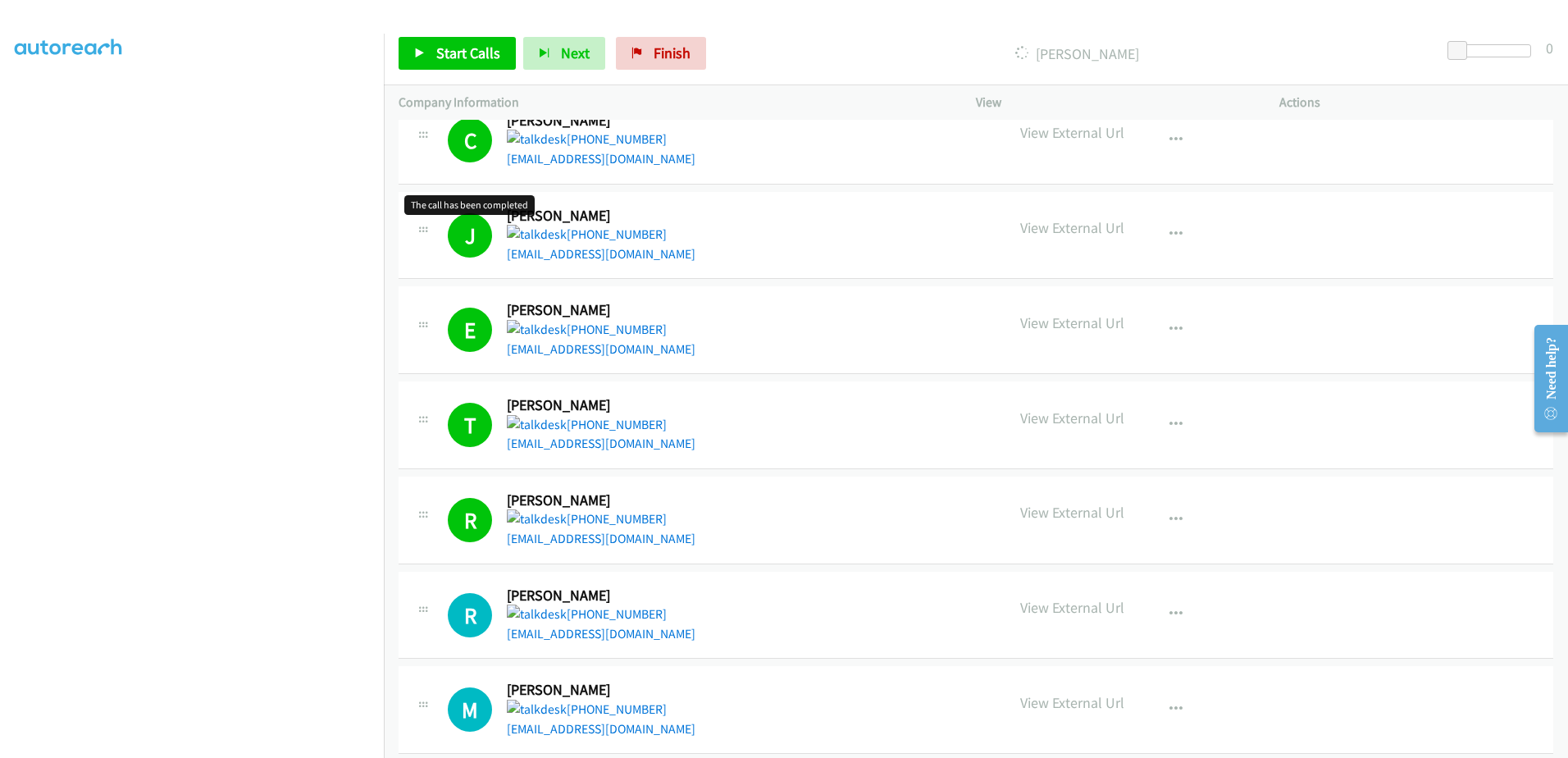
scroll to position [2881, 0]
